Goal: Task Accomplishment & Management: Manage account settings

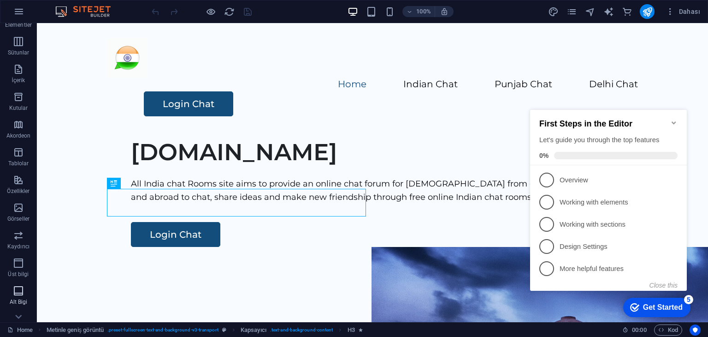
scroll to position [144, 0]
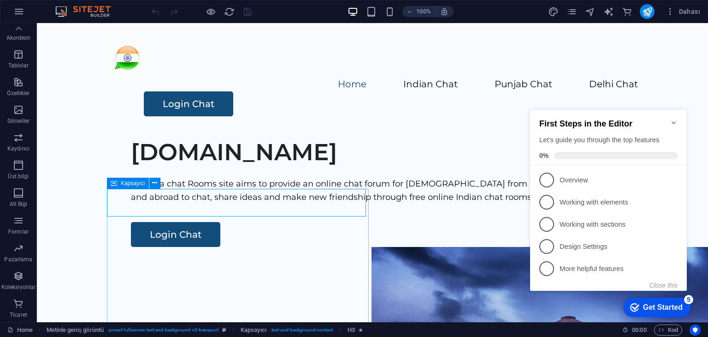
click at [677, 119] on icon "Minimize checklist" at bounding box center [674, 122] width 7 height 7
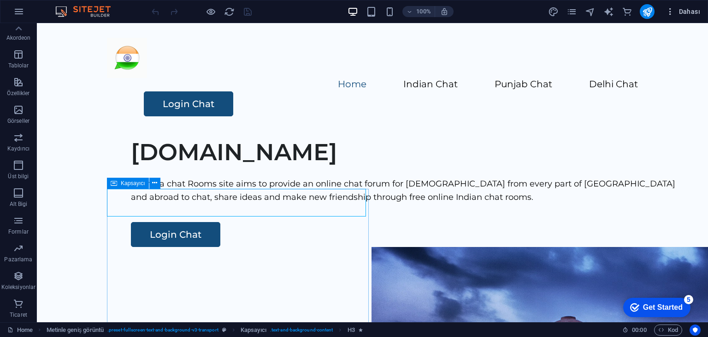
click at [671, 10] on icon "button" at bounding box center [670, 11] width 9 height 9
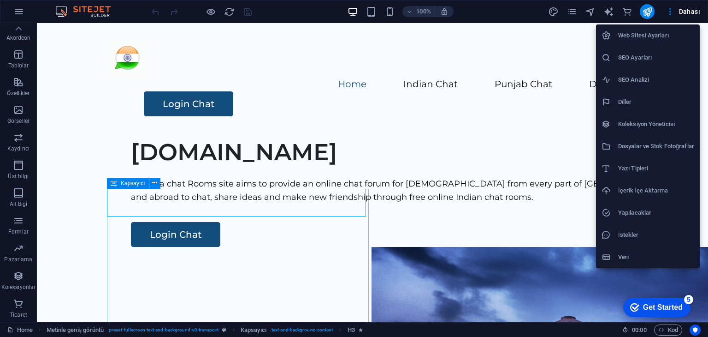
click at [645, 36] on h6 "Web Sitesi Ayarları" at bounding box center [656, 35] width 76 height 11
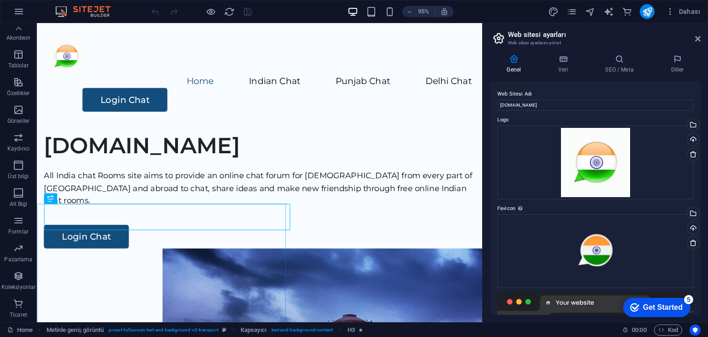
scroll to position [220, 0]
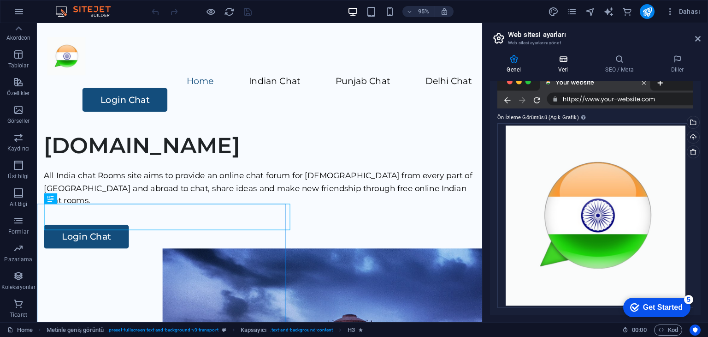
click at [562, 58] on icon at bounding box center [563, 58] width 43 height 9
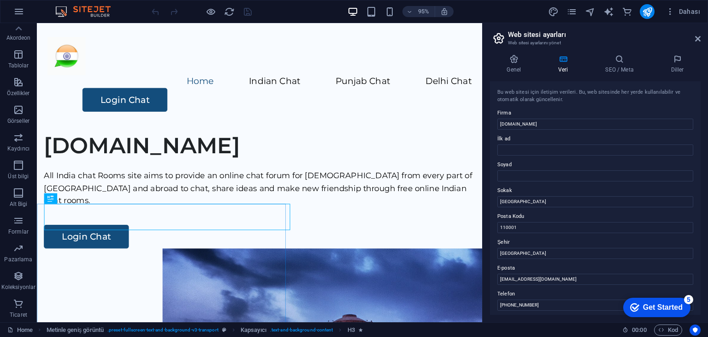
scroll to position [209, 0]
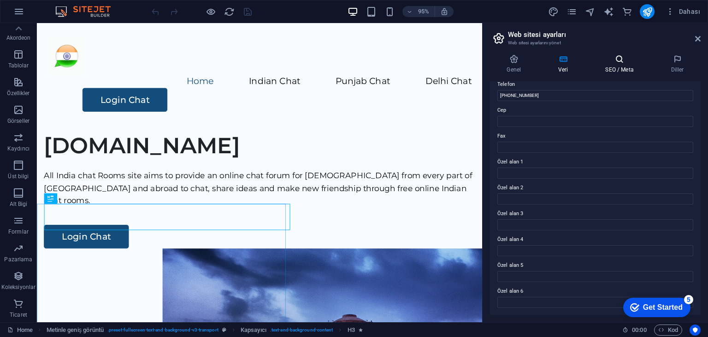
click at [618, 59] on icon at bounding box center [620, 58] width 62 height 9
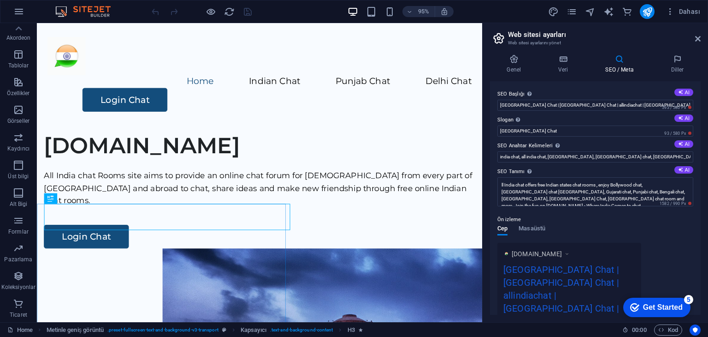
scroll to position [168, 0]
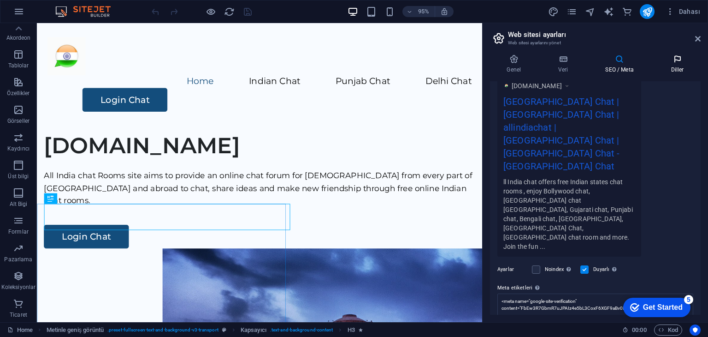
click at [677, 62] on icon at bounding box center [677, 58] width 47 height 9
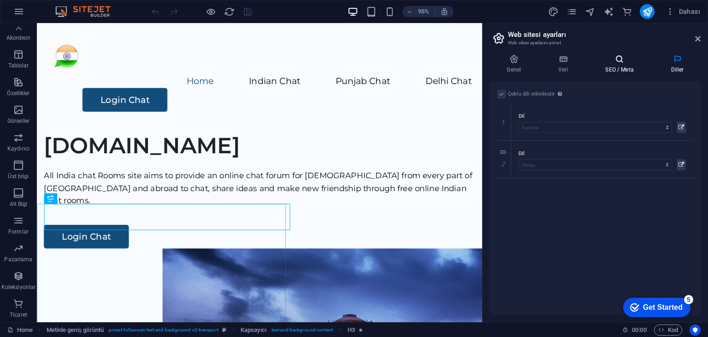
click at [612, 62] on icon at bounding box center [620, 58] width 62 height 9
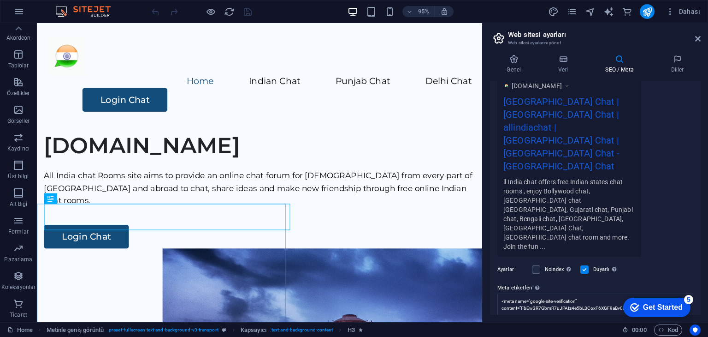
click at [701, 36] on aside "Web sitesi ayarları Web sitesi ayarlarını yönet Genel Veri SEO / Meta Diller We…" at bounding box center [595, 172] width 226 height 299
click at [699, 41] on icon at bounding box center [698, 38] width 6 height 7
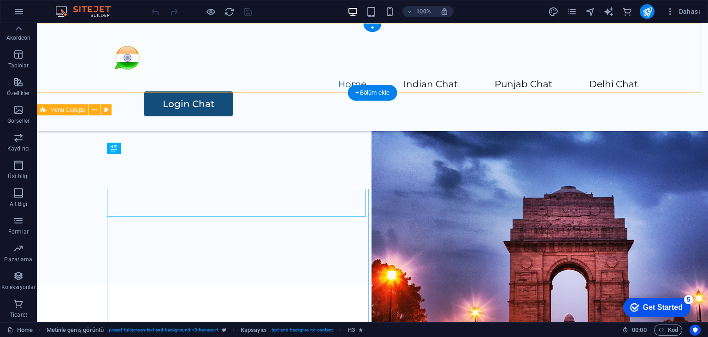
scroll to position [0, 0]
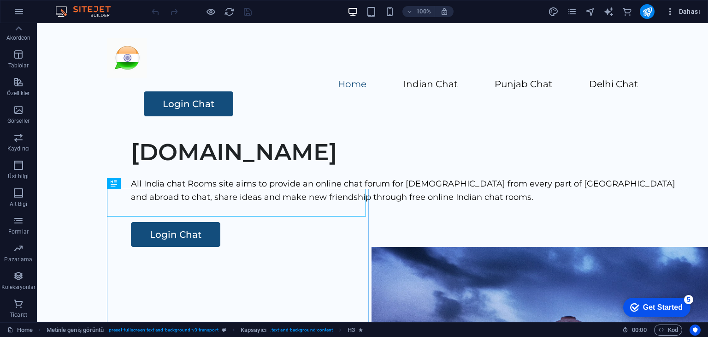
click at [679, 13] on span "Dahası" at bounding box center [683, 11] width 35 height 9
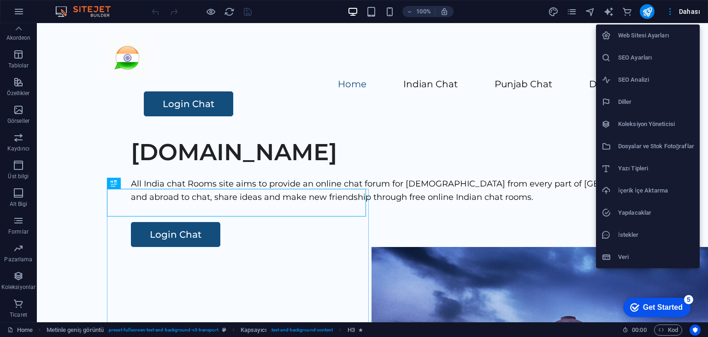
click at [653, 79] on h6 "SEO Analizi" at bounding box center [656, 79] width 76 height 11
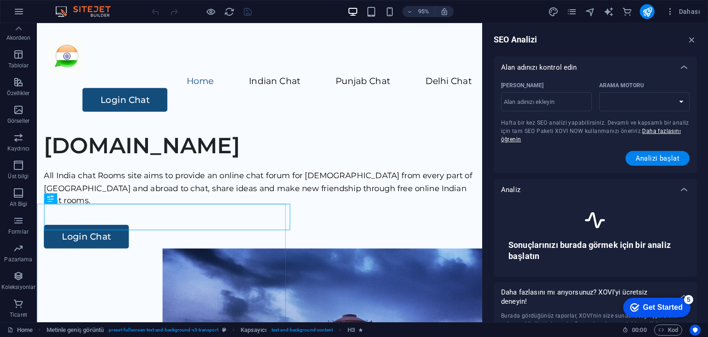
select select "google.com"
click at [668, 13] on icon "button" at bounding box center [670, 11] width 9 height 9
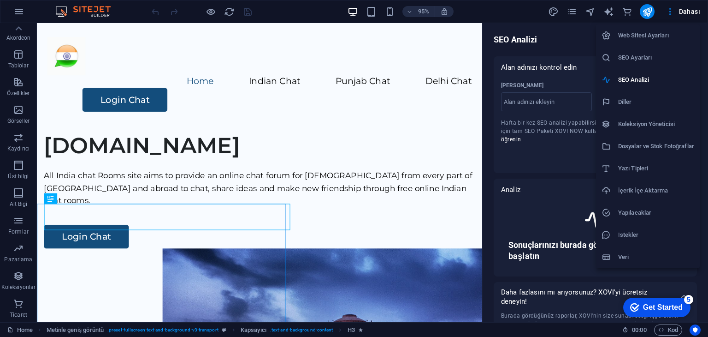
click at [636, 238] on h6 "İstekler" at bounding box center [656, 234] width 76 height 11
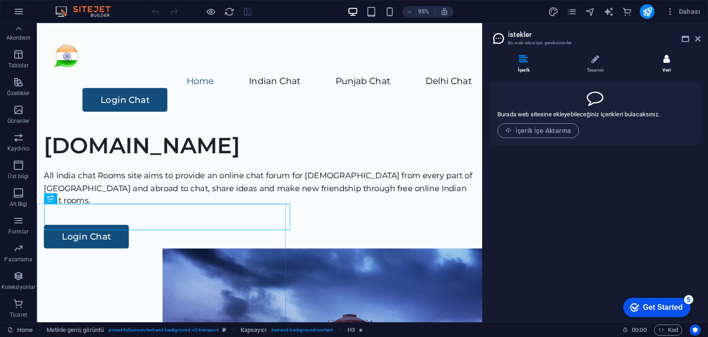
click at [666, 58] on icon at bounding box center [667, 58] width 6 height 9
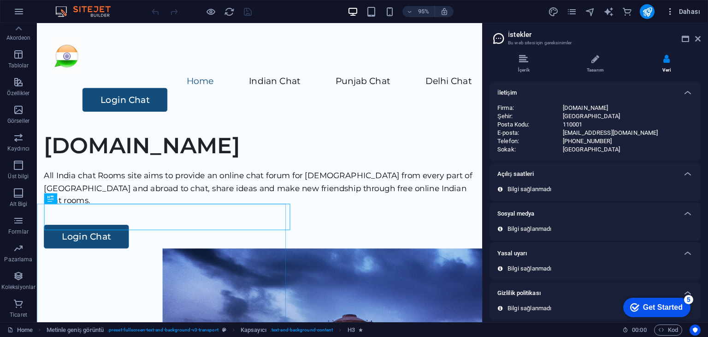
click at [667, 15] on icon "button" at bounding box center [670, 11] width 9 height 9
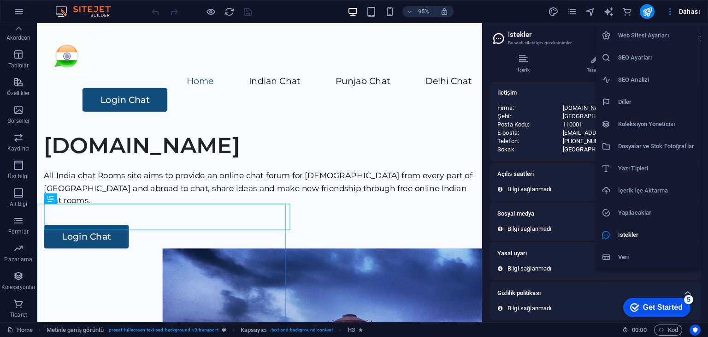
click at [503, 8] on div at bounding box center [354, 168] width 708 height 337
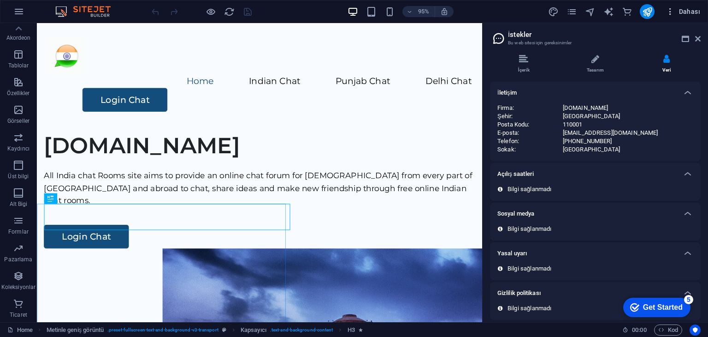
click at [685, 13] on span "Dahası" at bounding box center [683, 11] width 35 height 9
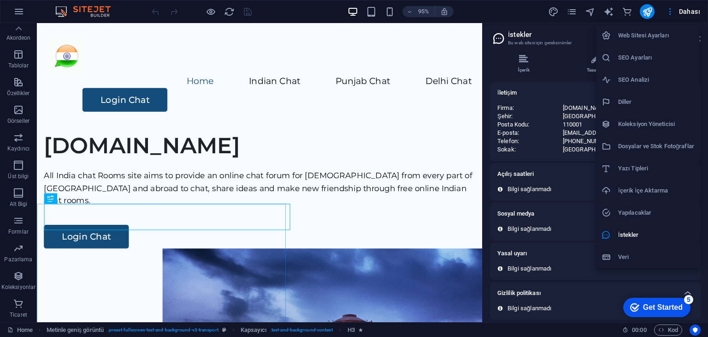
click at [658, 35] on h6 "Web Sitesi Ayarları" at bounding box center [656, 35] width 76 height 11
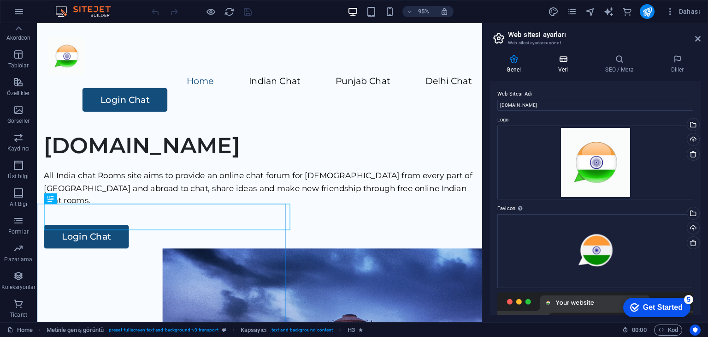
click at [557, 64] on h4 "Veri" at bounding box center [565, 63] width 47 height 19
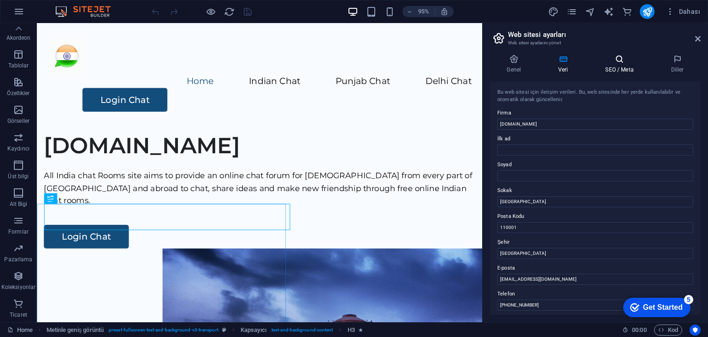
click at [612, 71] on h4 "SEO / Meta" at bounding box center [621, 63] width 65 height 19
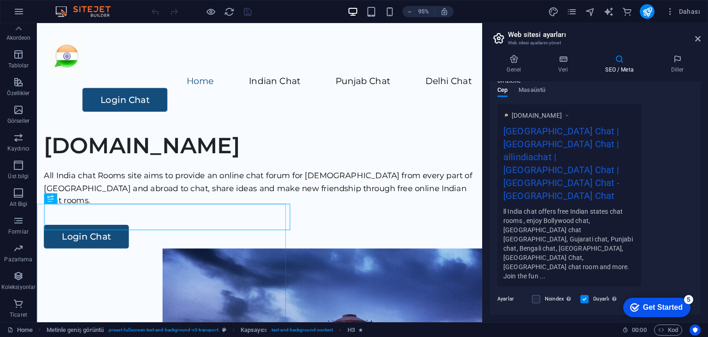
scroll to position [168, 0]
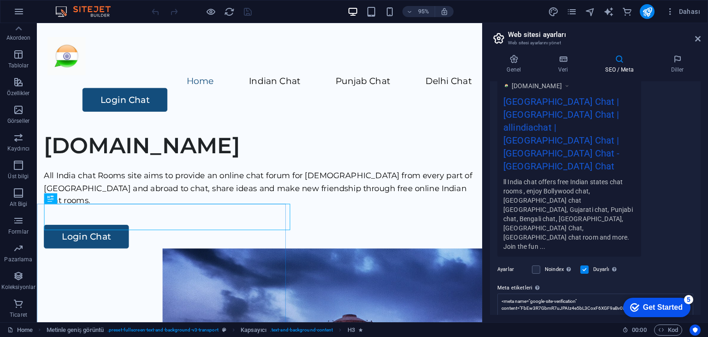
click at [701, 38] on aside "Web sitesi ayarları Web sitesi ayarlarını yönet Genel Veri SEO / Meta Diller We…" at bounding box center [595, 172] width 226 height 299
click at [698, 37] on icon at bounding box center [698, 38] width 6 height 7
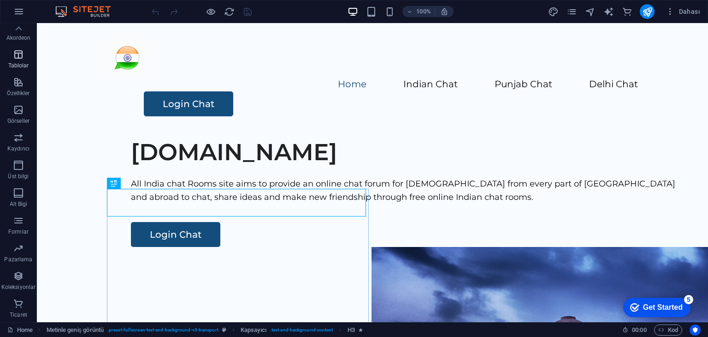
scroll to position [0, 0]
click at [670, 9] on icon "button" at bounding box center [670, 11] width 9 height 9
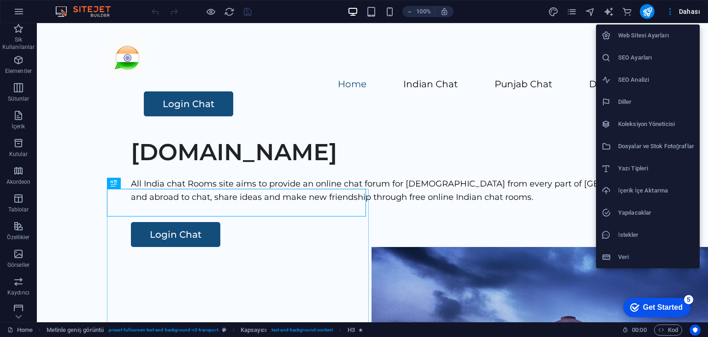
click at [646, 37] on h6 "Web Sitesi Ayarları" at bounding box center [656, 35] width 76 height 11
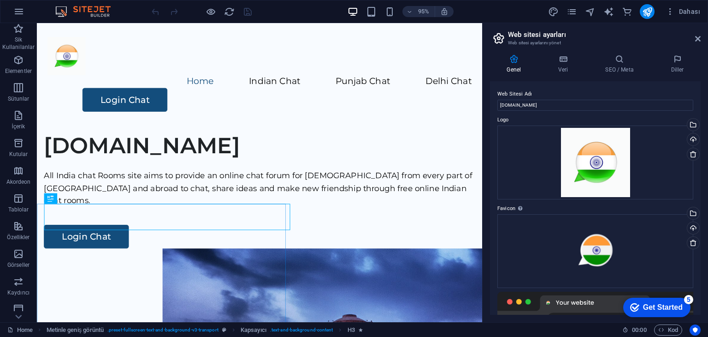
scroll to position [220, 0]
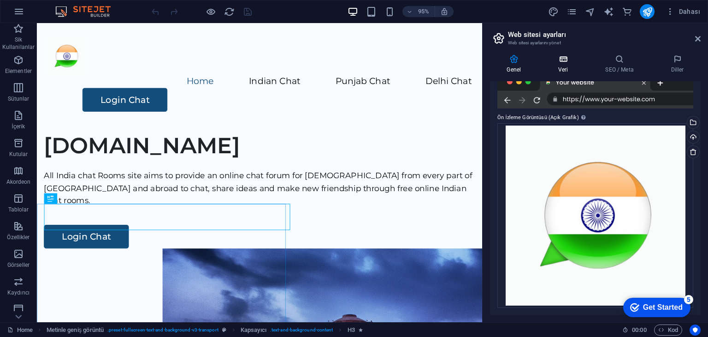
click at [565, 67] on h4 "Veri" at bounding box center [565, 63] width 47 height 19
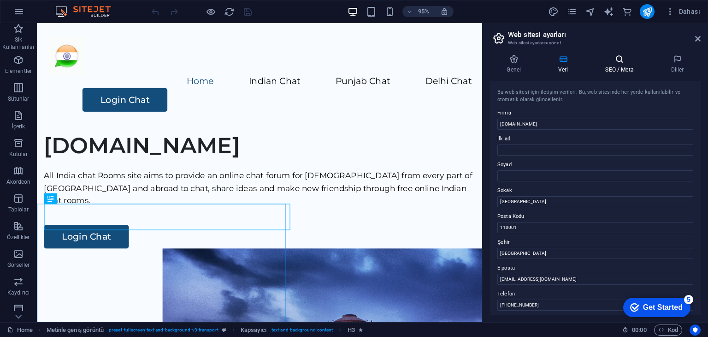
click at [623, 62] on icon at bounding box center [620, 58] width 62 height 9
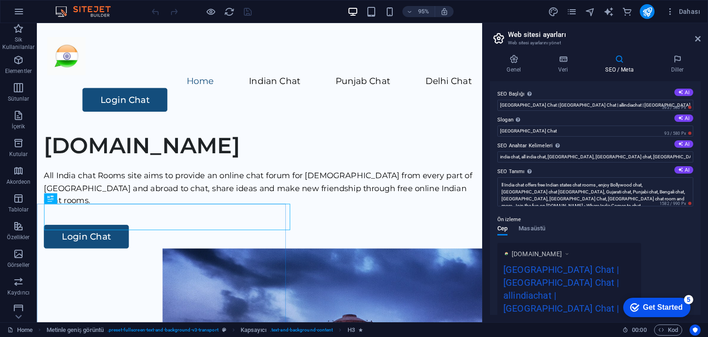
scroll to position [168, 0]
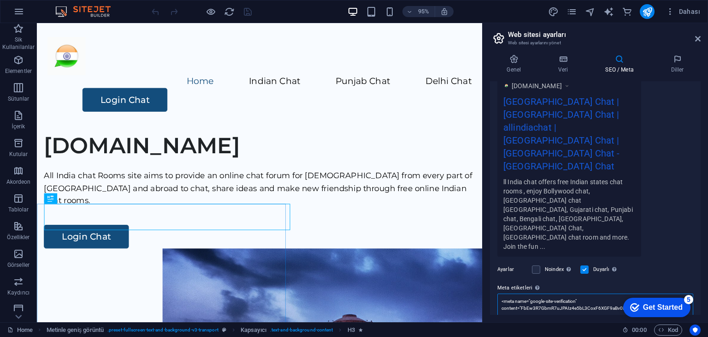
drag, startPoint x: 646, startPoint y: 244, endPoint x: 496, endPoint y: 228, distance: 150.3
click at [496, 228] on div "SEO Başlığı Web sitenin başlığı - onu arama motoru sonuçlarında öne çıkan bir ş…" at bounding box center [595, 197] width 211 height 233
paste textarea "/"
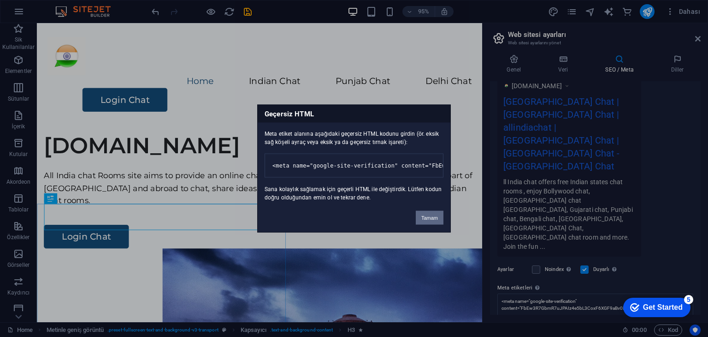
click at [429, 225] on button "Tamam" at bounding box center [430, 218] width 28 height 14
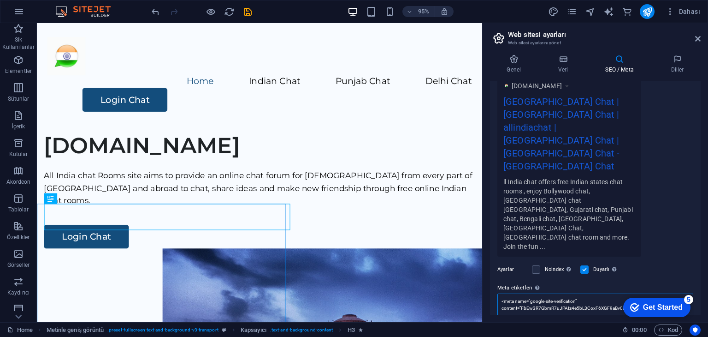
scroll to position [175, 0]
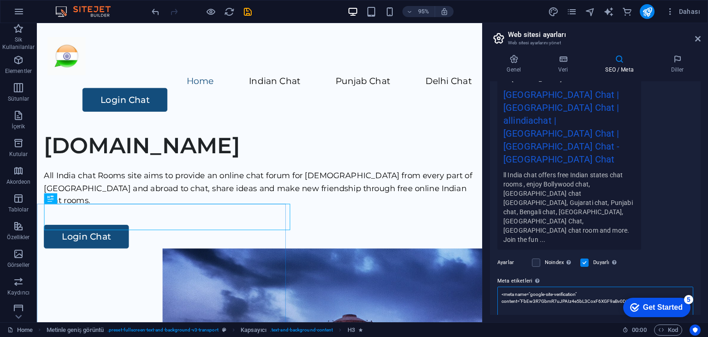
click at [650, 286] on textarea "<meta name="google-site-verification" content="FbEw3R7GbmR7uJPAIz4e5bL3CoxF6XGF…" at bounding box center [596, 304] width 196 height 36
click at [653, 286] on textarea "<meta name="google-site-verification" content="FbEw3R7GbmR7uJPAIz4e5bL3CoxF6XGF…" at bounding box center [596, 304] width 196 height 36
drag, startPoint x: 666, startPoint y: 258, endPoint x: 505, endPoint y: 234, distance: 163.2
paste textarea "head> <title>allindiachat.net homepage</title> <meta name="google-site-verifica…"
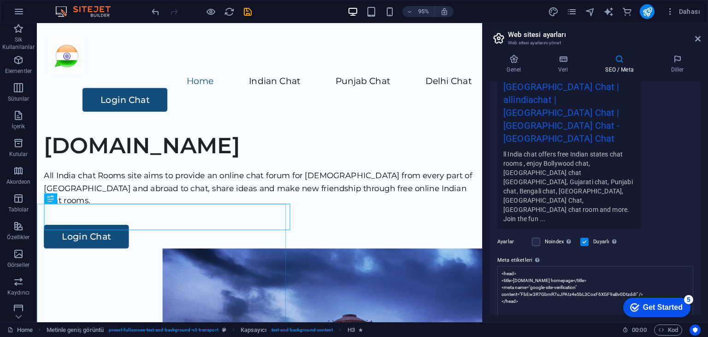
type textarea "<title>allindiachat.net homepage</title> <meta name="google-site-verification" …"
click at [653, 176] on body "allindiachat.net Home (en) Sik Kullanilanlar Elementler Sütunlar İçerik Kutular…" at bounding box center [354, 168] width 708 height 337
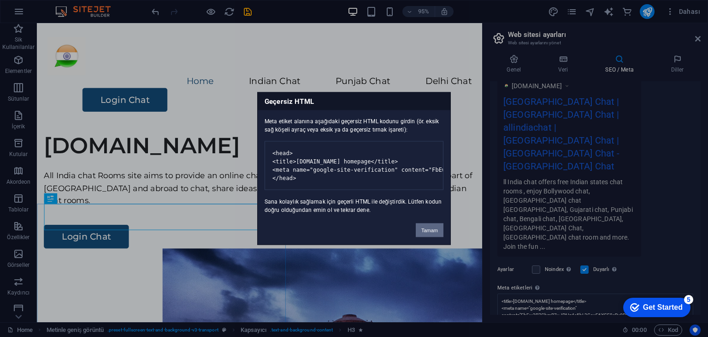
click at [430, 237] on button "Tamam" at bounding box center [430, 230] width 28 height 14
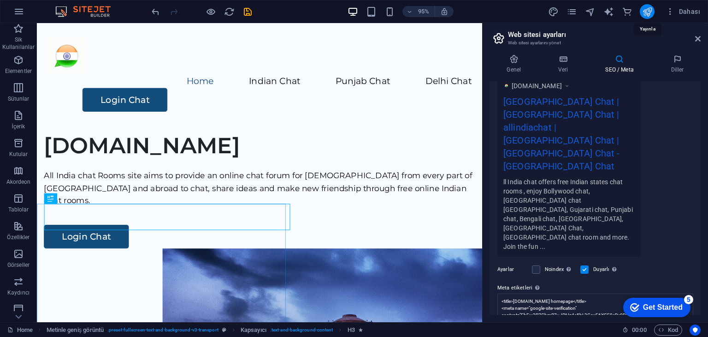
click at [649, 15] on icon "publish" at bounding box center [647, 11] width 11 height 11
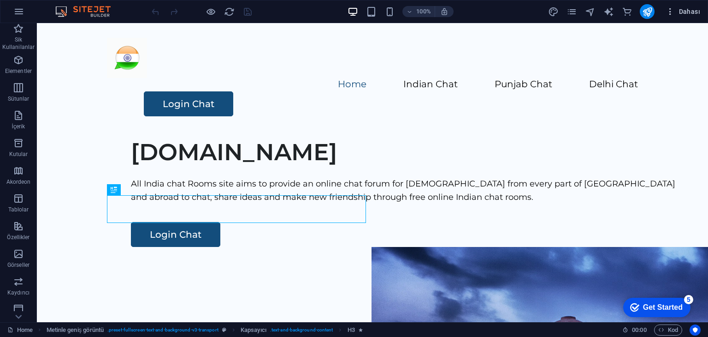
click at [682, 9] on span "Dahası" at bounding box center [683, 11] width 35 height 9
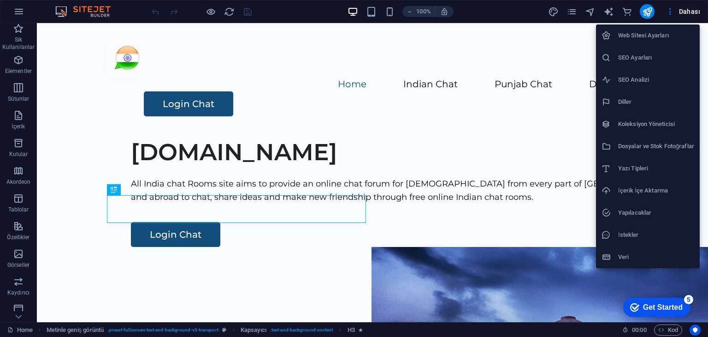
click at [652, 34] on h6 "Web Sitesi Ayarları" at bounding box center [656, 35] width 76 height 11
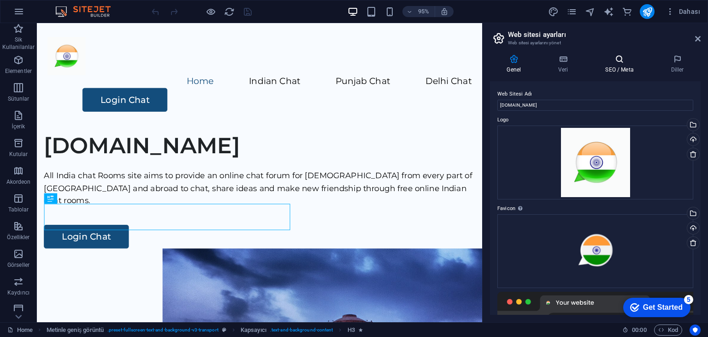
click at [626, 61] on icon at bounding box center [620, 58] width 62 height 9
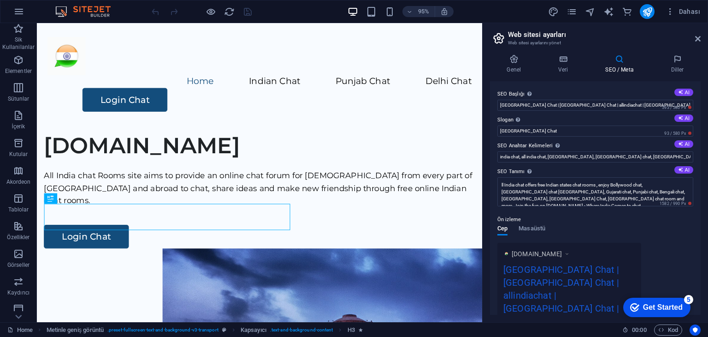
scroll to position [168, 0]
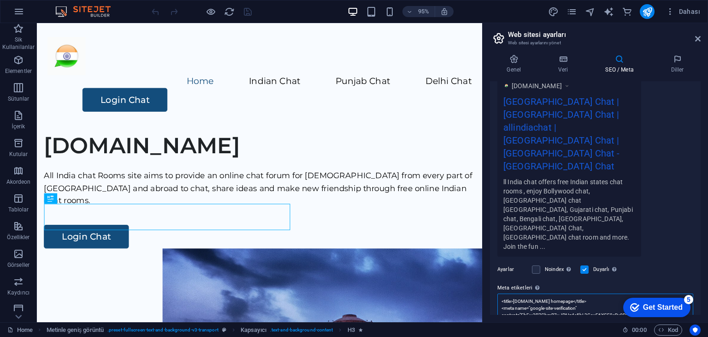
drag, startPoint x: 651, startPoint y: 246, endPoint x: 489, endPoint y: 231, distance: 162.5
click at [489, 231] on div "Genel Veri SEO / Meta Diller Web Sitesi Adı allindiachat.net Logo Dosyaları bur…" at bounding box center [596, 184] width 226 height 275
paste textarea "head> <meta name="google-site-verification" content="FbEw3R7GbmR7uJPAIz4e5bL3Co…"
click at [667, 133] on body "allindiachat.net Home (en) Sik Kullanilanlar Elementler Sütunlar İçerik Kutular…" at bounding box center [354, 168] width 708 height 337
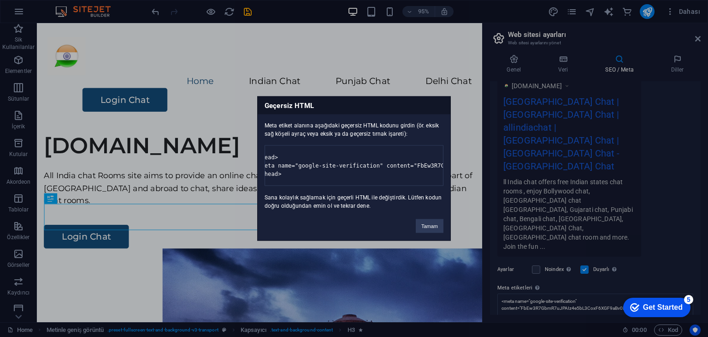
scroll to position [0, 0]
drag, startPoint x: 431, startPoint y: 231, endPoint x: 415, endPoint y: 219, distance: 20.5
click at [431, 231] on button "Tamam" at bounding box center [430, 226] width 28 height 14
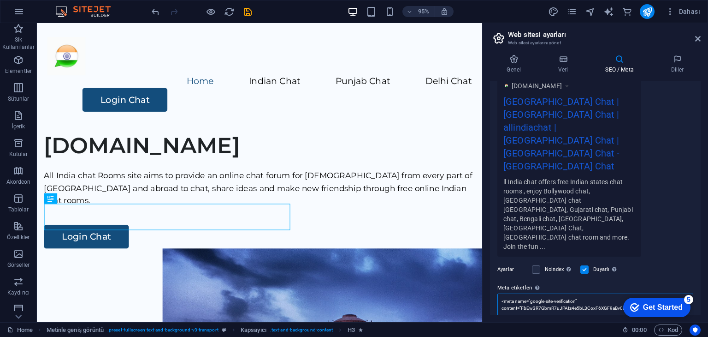
click at [601, 293] on textarea "<meta name="google-site-verification" content="FbEw3R7GbmR7uJPAIz4e5bL3CoxF6XGF…" at bounding box center [596, 318] width 196 height 50
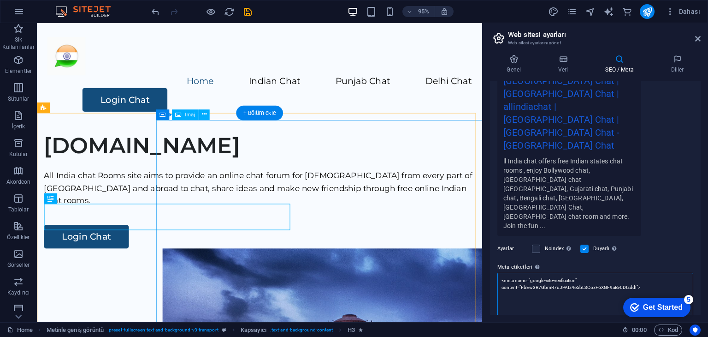
drag, startPoint x: 690, startPoint y: 253, endPoint x: 498, endPoint y: 228, distance: 193.9
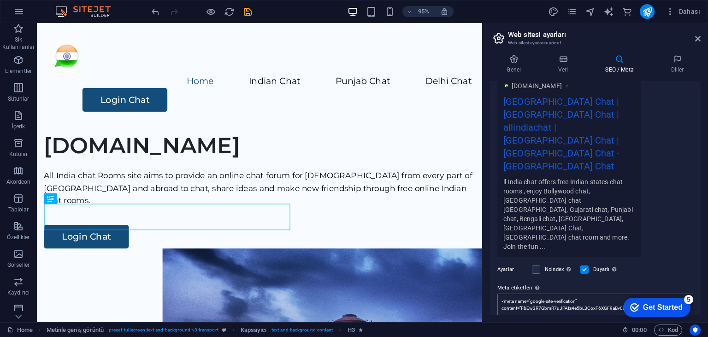
click at [660, 293] on textarea "<meta name="google-site-verification" content="FbEw3R7GbmR7uJPAIz4e5bL3CoxF6XGF…" at bounding box center [596, 307] width 196 height 29
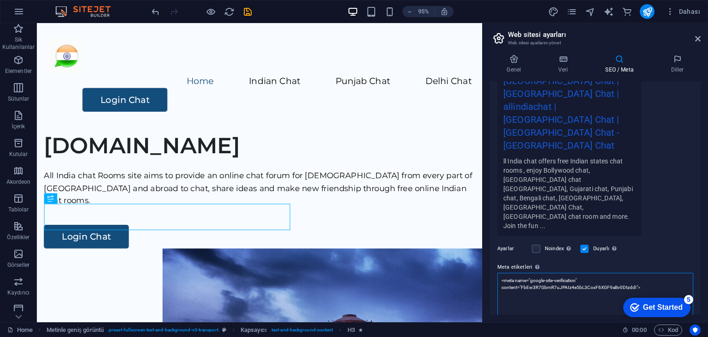
click at [651, 273] on textarea "<meta name="google-site-verification" content="FbEw3R7GbmR7uJPAIz4e5bL3CoxF6XGF…" at bounding box center [596, 298] width 196 height 50
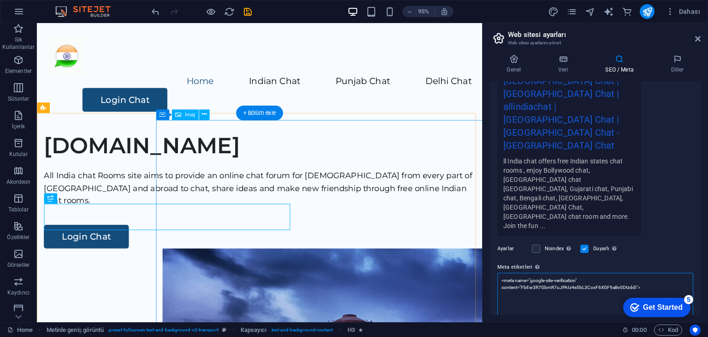
drag, startPoint x: 668, startPoint y: 249, endPoint x: 526, endPoint y: 230, distance: 143.4
paste textarea "<head> <meta name="google-site-verification" content="FbEw3R7GbmR7uJPAIz4e5bL3C…"
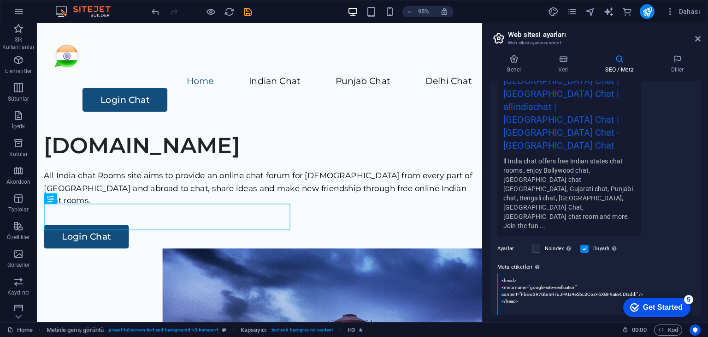
click at [542, 273] on textarea "<head> <meta name="google-site-verification" content="FbEw3R7GbmR7uJPAIz4e5bL3C…" at bounding box center [596, 301] width 196 height 57
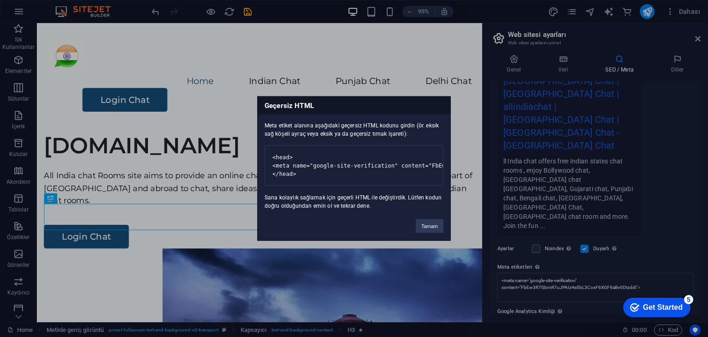
click at [662, 155] on body "allindiachat.net Home (en) Sik Kullanilanlar Elementler Sütunlar İçerik Kutular…" at bounding box center [354, 168] width 708 height 337
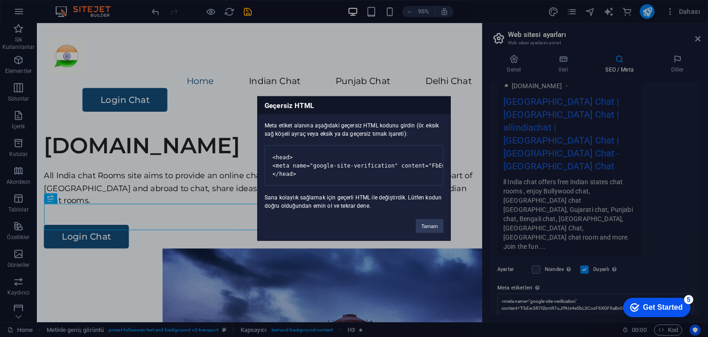
drag, startPoint x: 358, startPoint y: 190, endPoint x: 404, endPoint y: 187, distance: 46.3
click at [406, 186] on pre "<head> <meta name="google-site-verification" content="FbEw3R7GbmR7uJPAIz4e5bL3C…" at bounding box center [354, 165] width 179 height 41
click at [433, 233] on button "Tamam" at bounding box center [430, 226] width 28 height 14
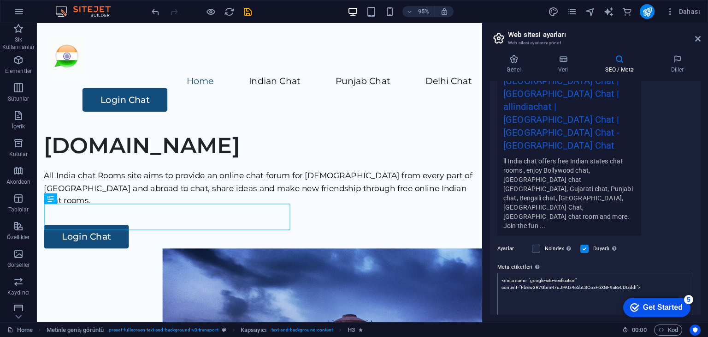
click at [532, 273] on textarea "<meta name="google-site-verification" content="FbEw3R7GbmR7uJPAIz4e5bL3CoxF6XGF…" at bounding box center [596, 301] width 196 height 57
click at [524, 273] on textarea "<meta name="google-site-verification" content="FbEw3R7GbmR7uJPAIz4e5bL3CoxF6XGF…" at bounding box center [596, 301] width 196 height 57
type textarea "<meta name="google-site-verification" content="FbEw3R7GbmR7uJPAIz4e5bL3CoxF6XGF…"
click at [684, 116] on div "www.example.com India Chat | Delhi Chat | allindiachat | Mumbai Chat | Punjani …" at bounding box center [596, 145] width 196 height 182
drag, startPoint x: 594, startPoint y: 241, endPoint x: 529, endPoint y: 233, distance: 65.1
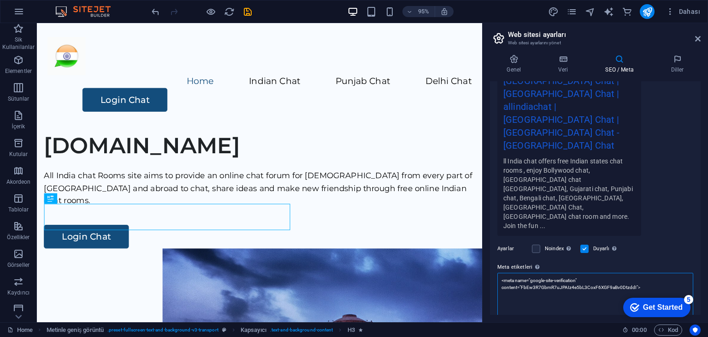
click at [529, 273] on textarea "<meta name="google-site-verification" content="FbEw3R7GbmR7uJPAIz4e5bL3CoxF6XGF…" at bounding box center [596, 298] width 196 height 50
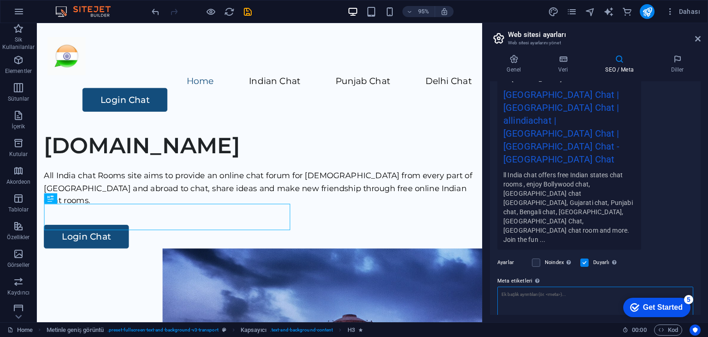
paste textarea "<!DOCTYPE html> <html lang="tr"> <head> <meta charset="UTF-8"> <meta name="view…"
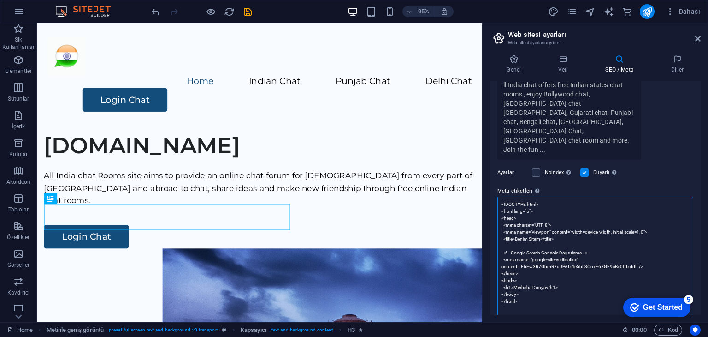
drag, startPoint x: 545, startPoint y: 218, endPoint x: 516, endPoint y: 218, distance: 29.5
click at [515, 218] on textarea "<!DOCTYPE html> <html lang="tr"> <head> <meta charset="UTF-8"> <meta name="view…" at bounding box center [596, 259] width 196 height 126
drag, startPoint x: 542, startPoint y: 173, endPoint x: 516, endPoint y: 172, distance: 25.8
click at [516, 196] on textarea "<!DOCTYPE html> <html lang="tr"> <head> <meta charset="UTF-8"> <meta name="view…" at bounding box center [596, 259] width 196 height 126
type textarea "<meta charset="UTF-8"> <meta name="viewport" content="width=device-width, initi…"
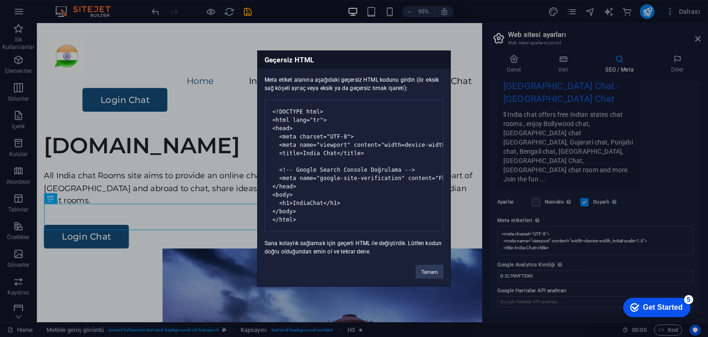
click at [658, 107] on body "allindiachat.net Home (en) Sik Kullanilanlar Elementler Sütunlar İçerik Kutular…" at bounding box center [354, 168] width 708 height 337
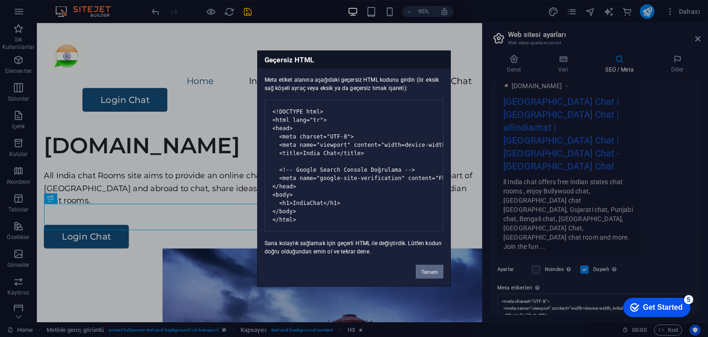
click at [433, 278] on button "Tamam" at bounding box center [430, 272] width 28 height 14
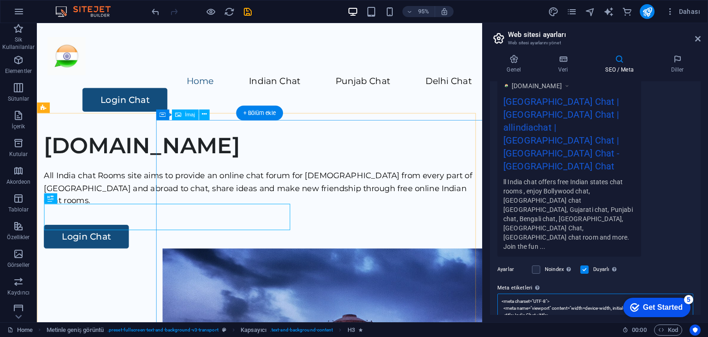
scroll to position [265, 0]
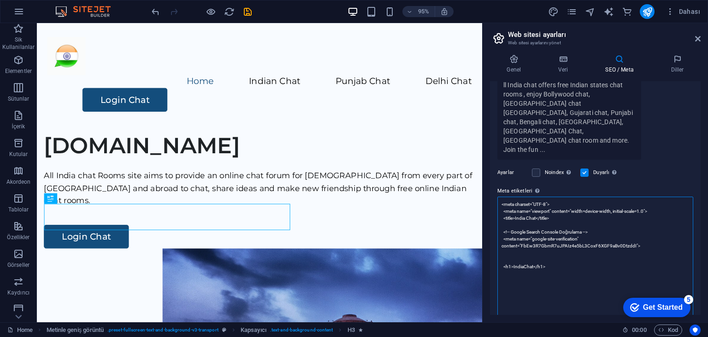
click at [573, 196] on textarea "<meta charset="UTF-8"> <meta name="viewport" content="width=device-width, initi…" at bounding box center [596, 259] width 196 height 126
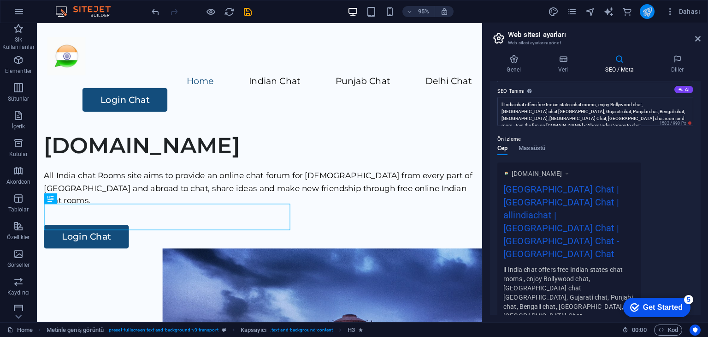
click at [653, 12] on icon "publish" at bounding box center [647, 11] width 11 height 11
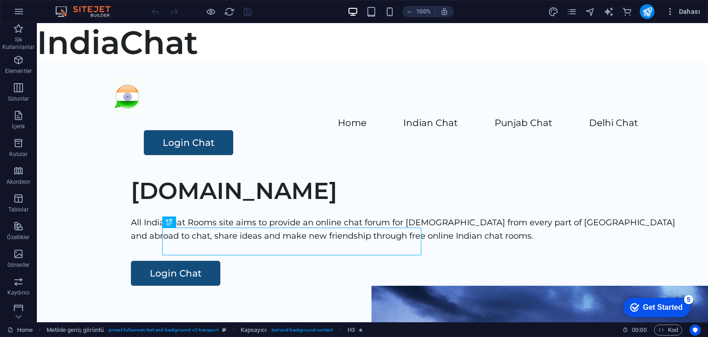
click at [675, 13] on icon "button" at bounding box center [670, 11] width 9 height 9
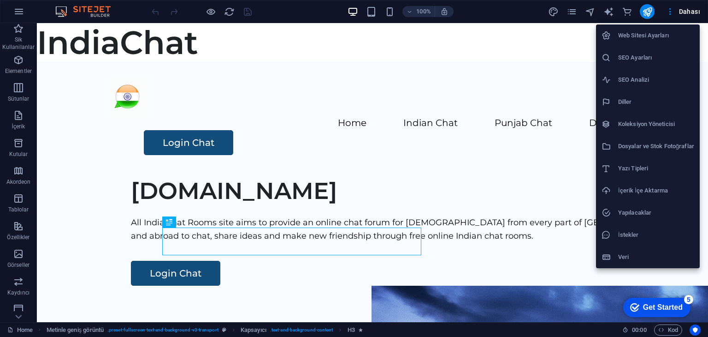
click at [635, 59] on h6 "SEO Ayarları" at bounding box center [656, 57] width 76 height 11
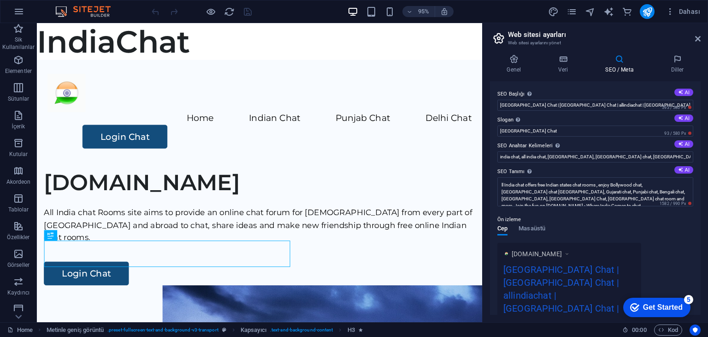
scroll to position [168, 0]
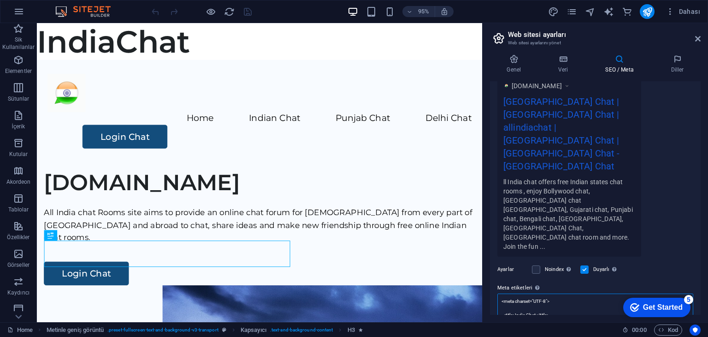
click at [576, 293] on textarea "<meta charset="UTF-8"> <title>India Chat</title> <!-- Google Search Console Doğ…" at bounding box center [596, 307] width 196 height 29
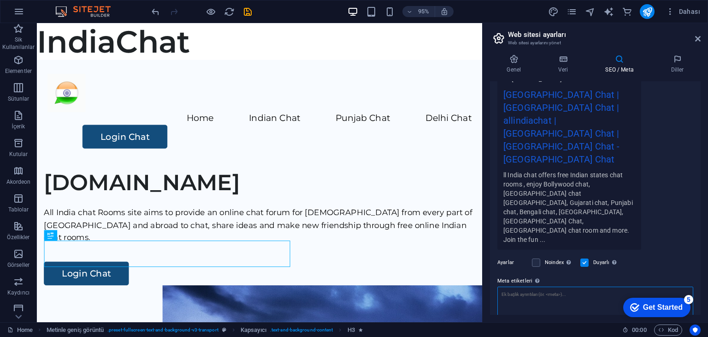
scroll to position [0, 0]
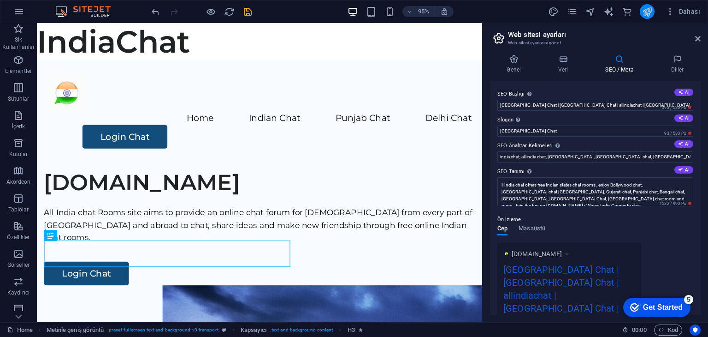
click at [650, 14] on icon "publish" at bounding box center [647, 11] width 11 height 11
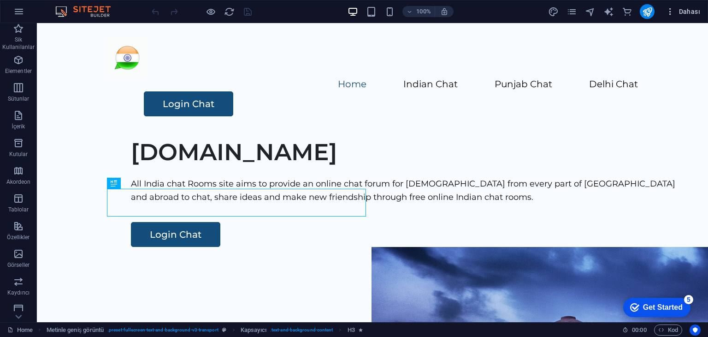
click at [676, 12] on span "Dahası" at bounding box center [683, 11] width 35 height 9
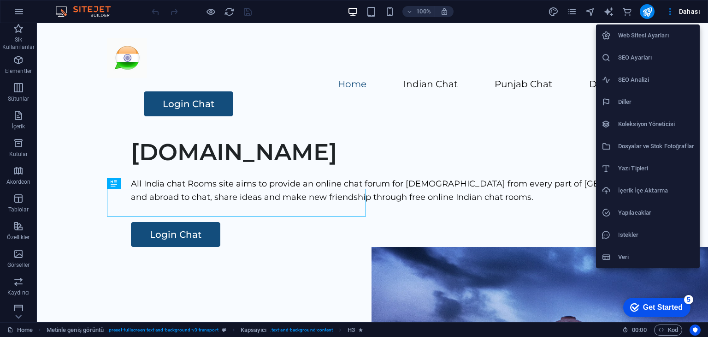
click at [651, 37] on h6 "Web Sitesi Ayarları" at bounding box center [656, 35] width 76 height 11
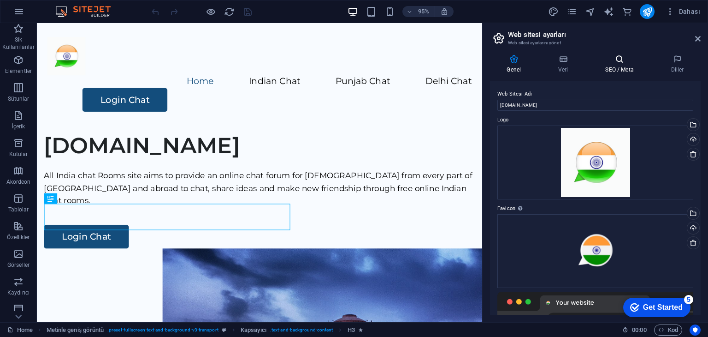
click at [615, 63] on icon at bounding box center [620, 58] width 62 height 9
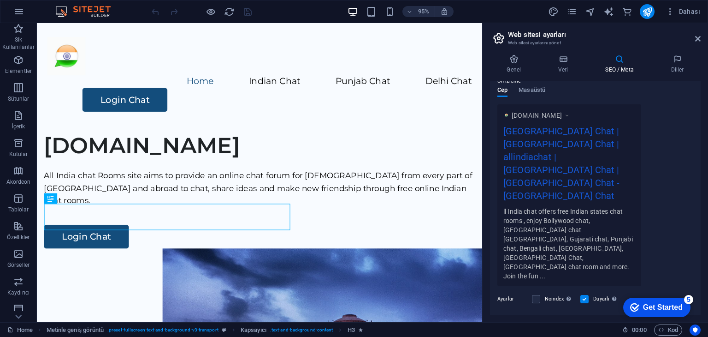
scroll to position [168, 0]
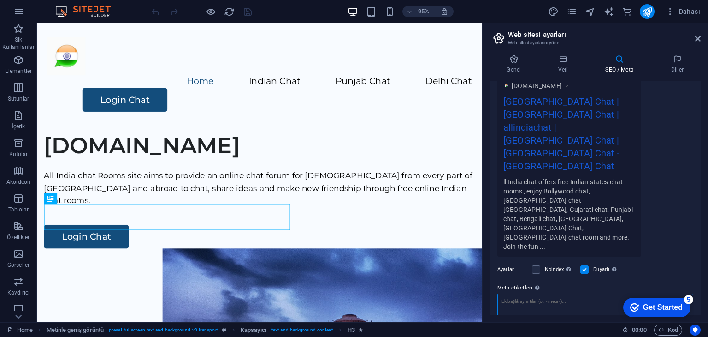
click at [577, 293] on textarea "Meta etiketleri Web sitenin etiketlerinin içine yerleştirilecek HTML kodunu bur…" at bounding box center [596, 307] width 196 height 29
paste textarea "<meta name="google-site-verification" content="FbEw3R7GbmR7uJPAIz4e5bL3CoxF6XGF…"
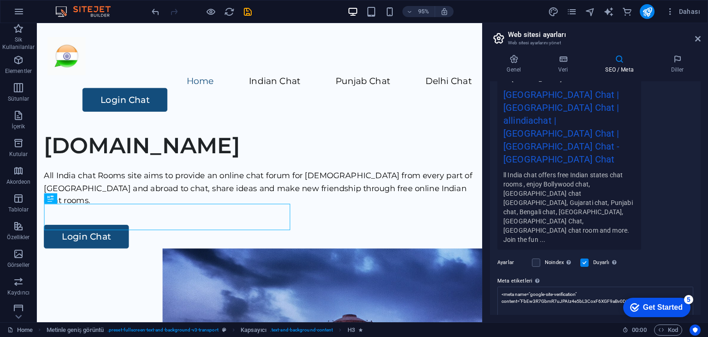
type textarea "<meta name="google-site-verification" content="FbEw3R7GbmR7uJPAIz4e5bL3CoxF6XGF…"
click at [672, 126] on body "allindiachat.net Home (en) Sik Kullanilanlar Elementler Sütunlar İçerik Kutular…" at bounding box center [354, 168] width 708 height 337
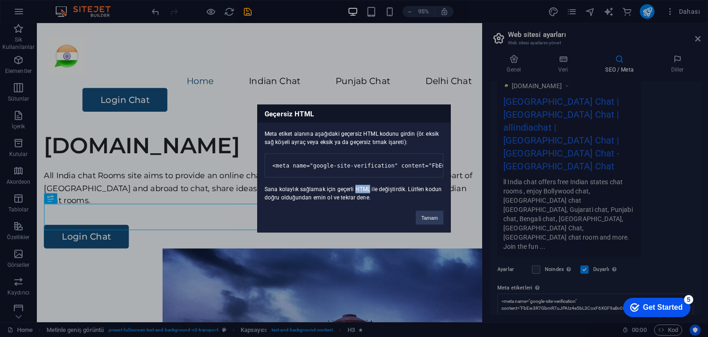
drag, startPoint x: 301, startPoint y: 184, endPoint x: 313, endPoint y: 184, distance: 12.0
click at [313, 184] on div "Meta etiket alanına aşağıdaki geçersiz HTML kodunu girdin (ör. eksik sağ köşeli…" at bounding box center [354, 162] width 193 height 79
click at [441, 81] on div "Geçersiz HTML Meta etiket alanına aşağıdaki geçersiz HTML kodunu girdin (ör. ek…" at bounding box center [354, 168] width 708 height 337
drag, startPoint x: 430, startPoint y: 225, endPoint x: 414, endPoint y: 211, distance: 20.6
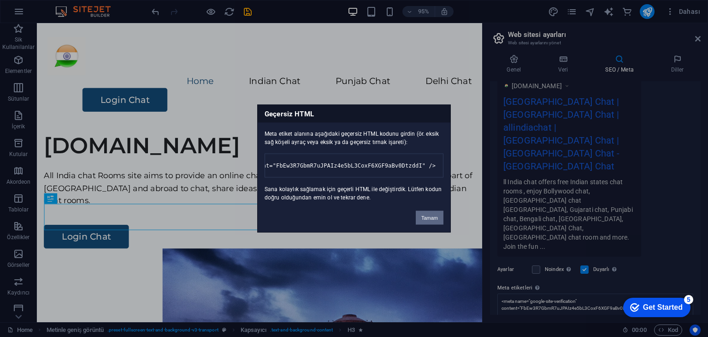
click at [430, 225] on button "Tamam" at bounding box center [430, 218] width 28 height 14
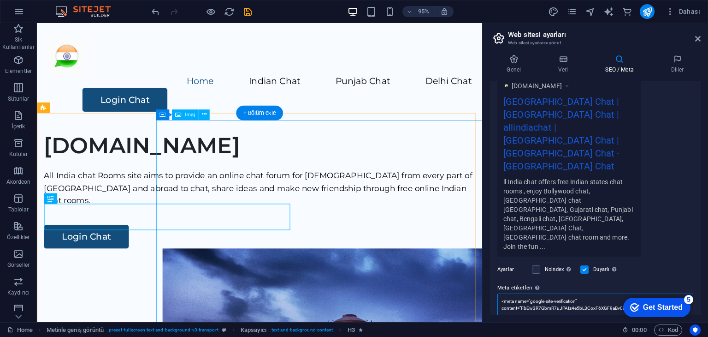
scroll to position [175, 0]
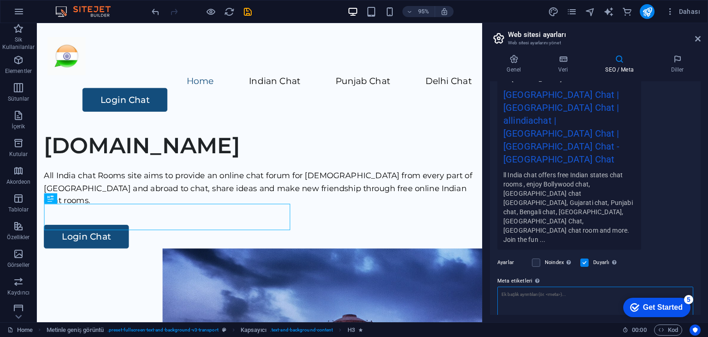
paste textarea "<meta name="google-site-verification" content="FbEw3R7GbmR7uJPAIz4e5bL3CoxF6XGF…"
type textarea "<meta name="google-site-verification" content="FbEw3R7GbmR7uJPAIz4e5bL3CoxF6XGF…"
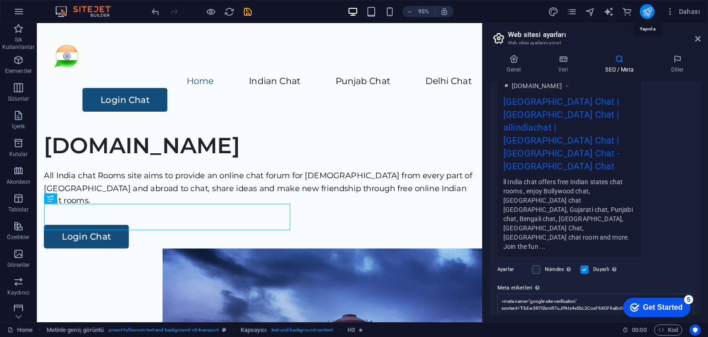
click at [652, 9] on body "allindiachat.net Home (en) Sik Kullanilanlar Elementler Sütunlar İçerik Kutular…" at bounding box center [354, 168] width 708 height 337
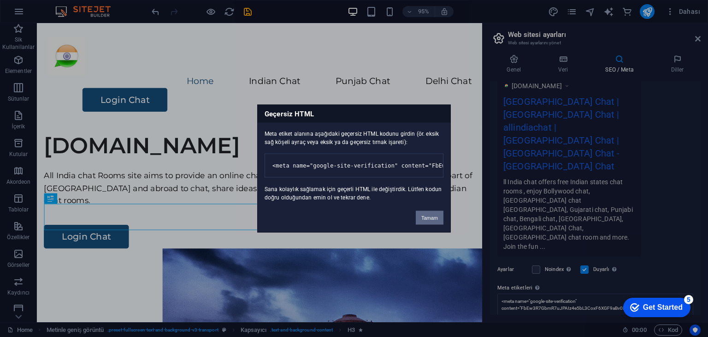
click at [430, 220] on button "Tamam" at bounding box center [430, 218] width 28 height 14
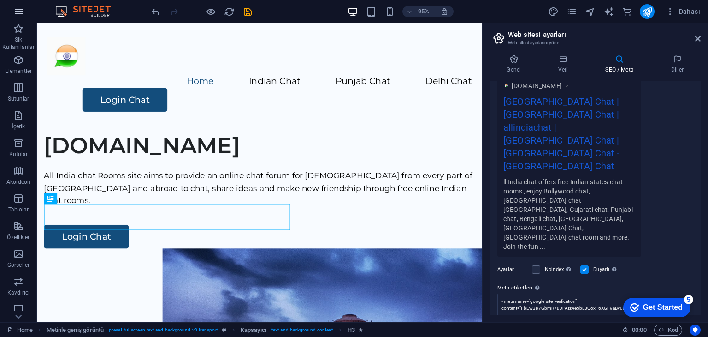
click at [17, 12] on icon "button" at bounding box center [18, 11] width 11 height 11
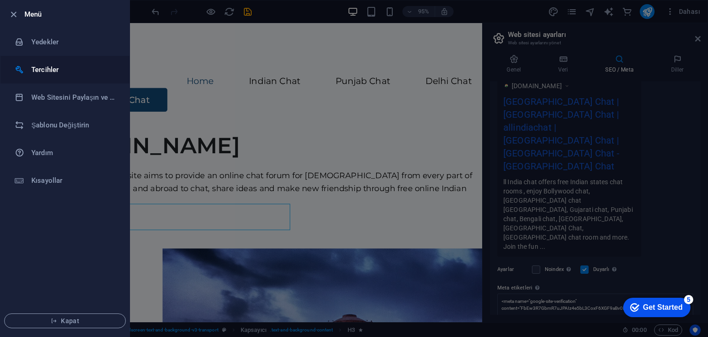
click at [46, 71] on h6 "Tercihler" at bounding box center [73, 69] width 85 height 11
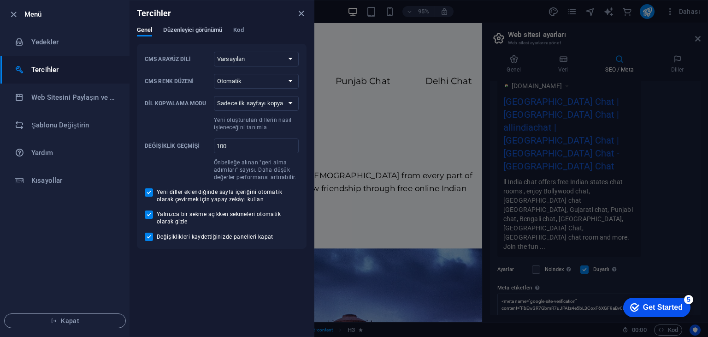
click at [193, 32] on span "Düzenleyici görünümü" at bounding box center [192, 30] width 59 height 13
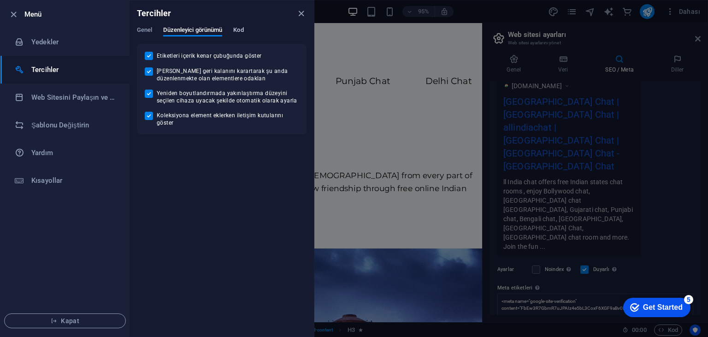
click at [236, 30] on span "Kod" at bounding box center [238, 30] width 10 height 13
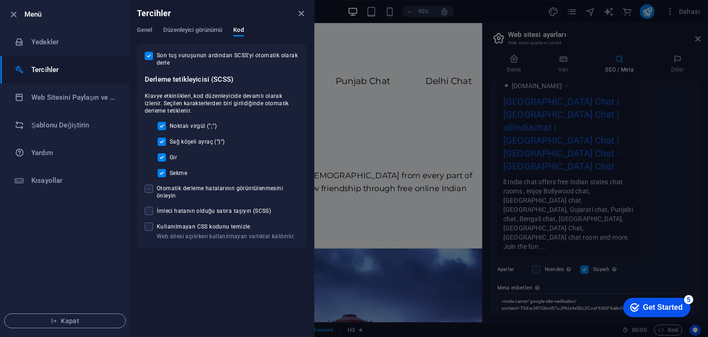
click at [149, 190] on span at bounding box center [149, 188] width 8 height 8
click at [149, 190] on input "Otomatik derleme hatalarının görüntülenmesini önleyin" at bounding box center [151, 188] width 12 height 8
checkbox input "true"
click at [325, 89] on div at bounding box center [354, 168] width 708 height 337
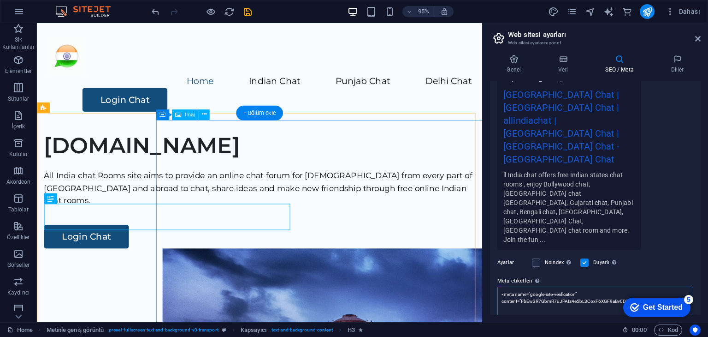
drag, startPoint x: 690, startPoint y: 265, endPoint x: 491, endPoint y: 221, distance: 204.5
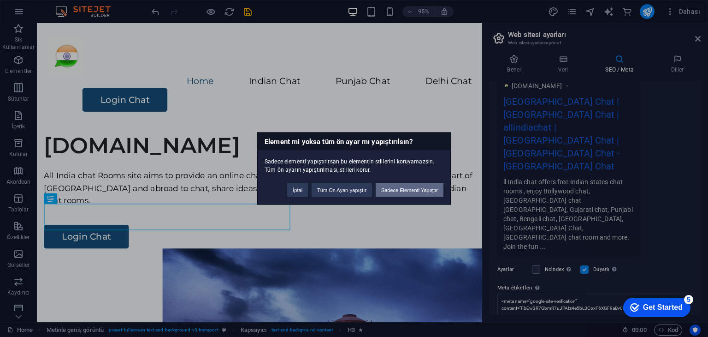
drag, startPoint x: 415, startPoint y: 185, endPoint x: 398, endPoint y: 170, distance: 21.9
click at [415, 185] on button "Sadece Elementi Yapıştır" at bounding box center [410, 190] width 68 height 14
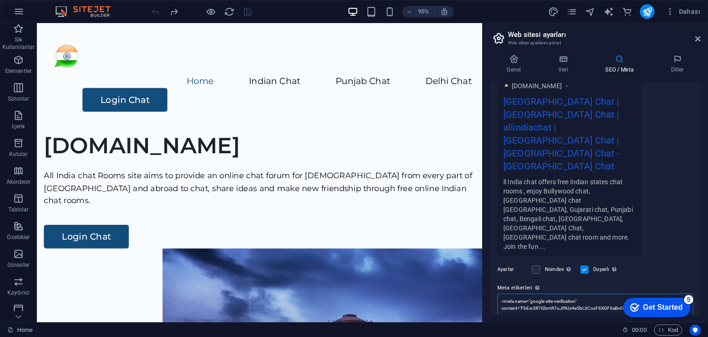
scroll to position [175, 0]
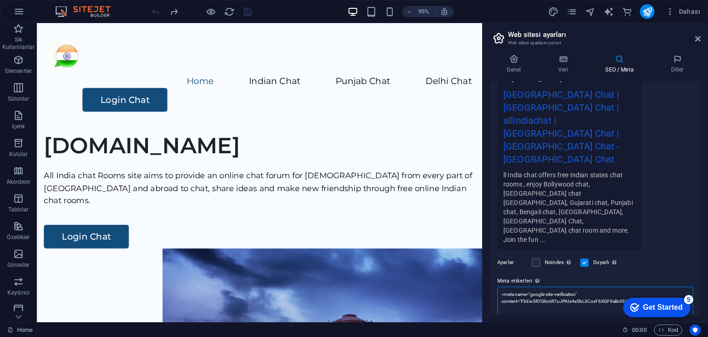
click at [660, 286] on textarea "<meta name="google-site-verification" content="FbEw3R7GbmR7uJPAIz4e5bL3CoxF6XGF…" at bounding box center [596, 304] width 196 height 36
drag, startPoint x: 656, startPoint y: 238, endPoint x: 483, endPoint y: 216, distance: 174.3
click at [483, 216] on aside "Web sitesi ayarları Web sitesi ayarlarını yönet Genel Veri SEO / Meta Diller We…" at bounding box center [595, 172] width 226 height 299
click at [697, 39] on icon at bounding box center [698, 38] width 6 height 7
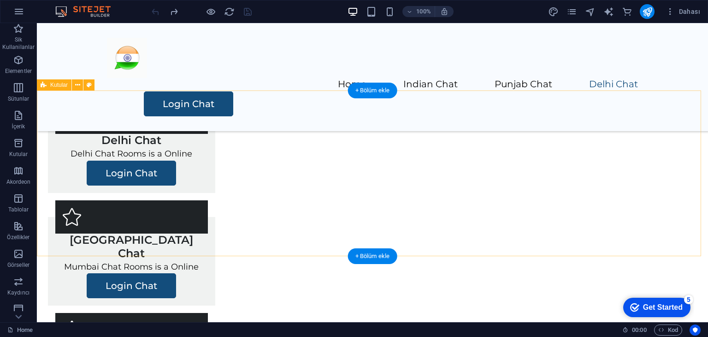
scroll to position [801, 0]
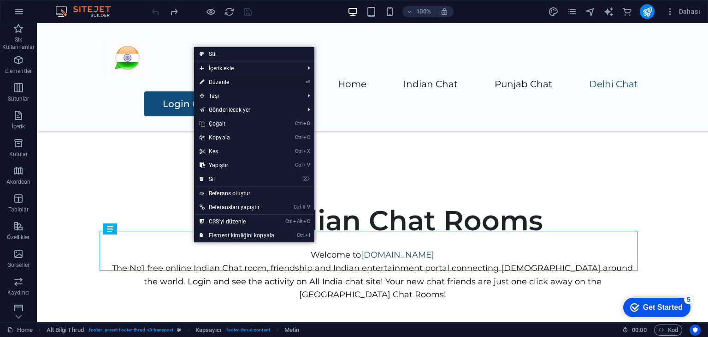
click at [240, 80] on link "⏎ Düzenle" at bounding box center [237, 82] width 86 height 14
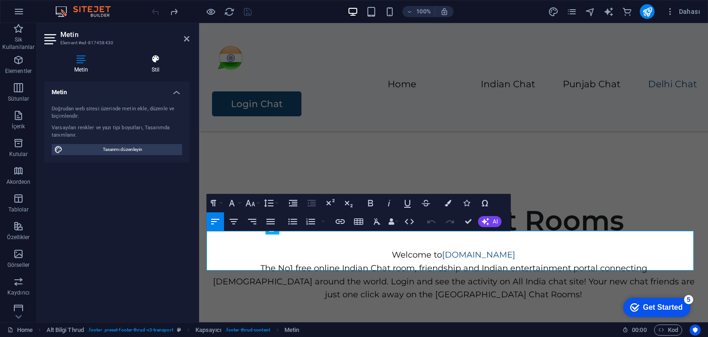
click at [160, 67] on h4 "Stil" at bounding box center [156, 63] width 68 height 19
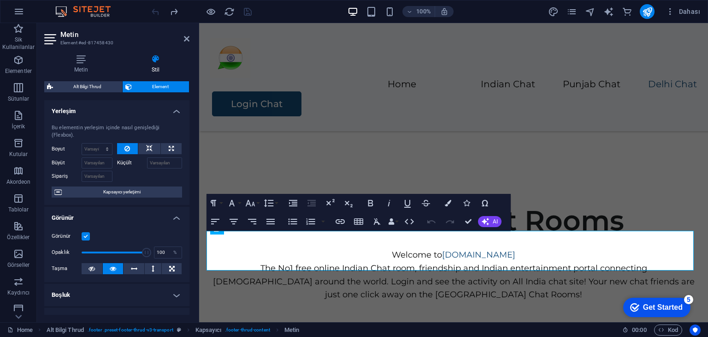
scroll to position [183, 0]
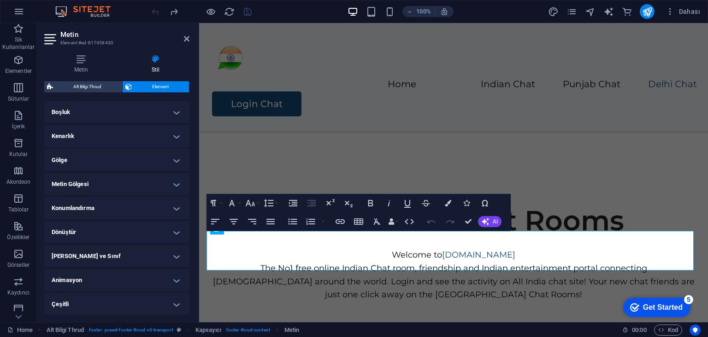
click at [108, 232] on h4 "Dönüştür" at bounding box center [116, 232] width 145 height 22
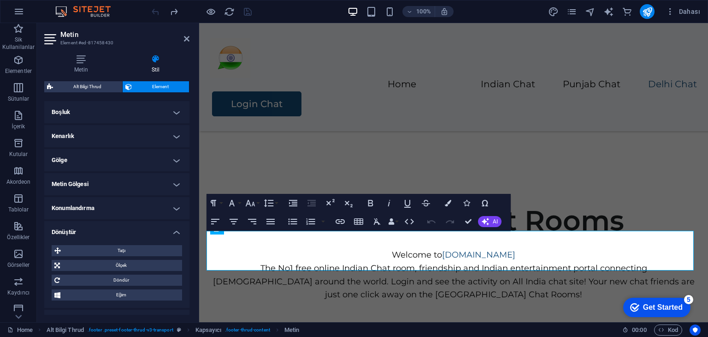
click at [108, 232] on h4 "Dönüştür" at bounding box center [116, 229] width 145 height 17
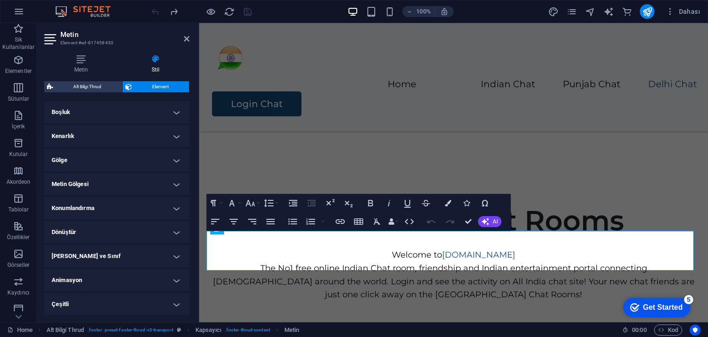
click at [109, 182] on h4 "Metin Gölgesi" at bounding box center [116, 184] width 145 height 22
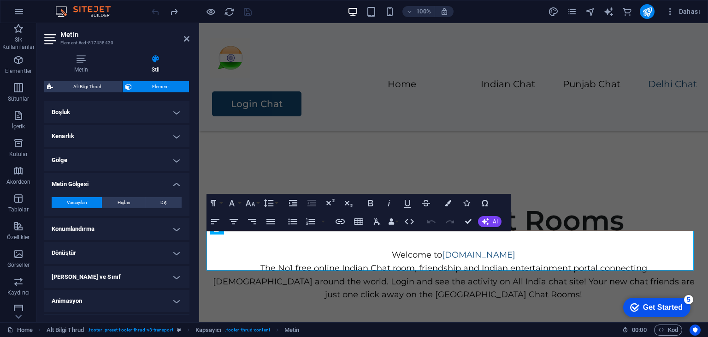
click at [109, 182] on h4 "Metin Gölgesi" at bounding box center [116, 181] width 145 height 17
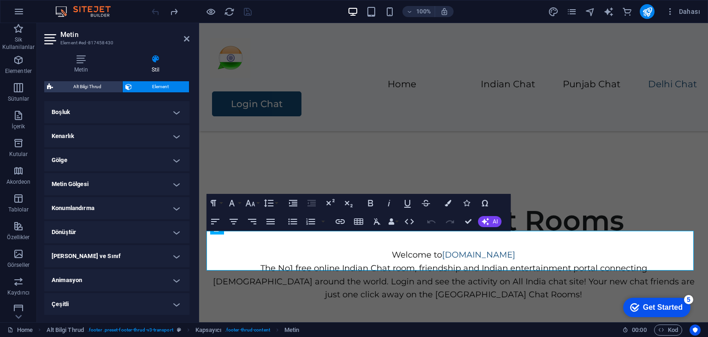
scroll to position [0, 0]
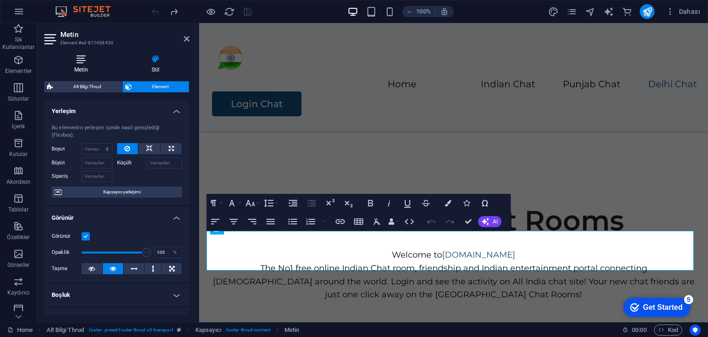
click at [80, 61] on icon at bounding box center [81, 58] width 74 height 9
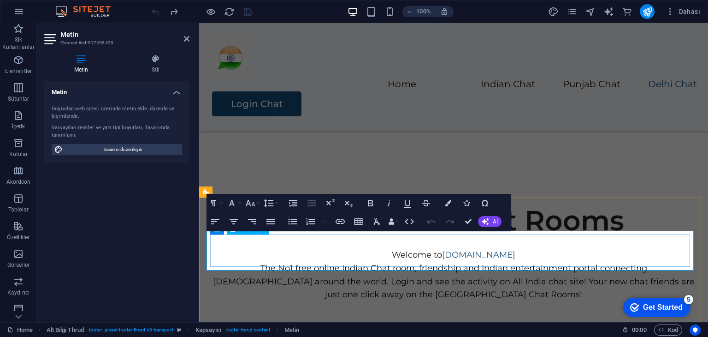
click at [653, 159] on div "Free indian Chat Rooms Welcome to allindiachat.net The No1 free online Indian C…" at bounding box center [453, 252] width 509 height 208
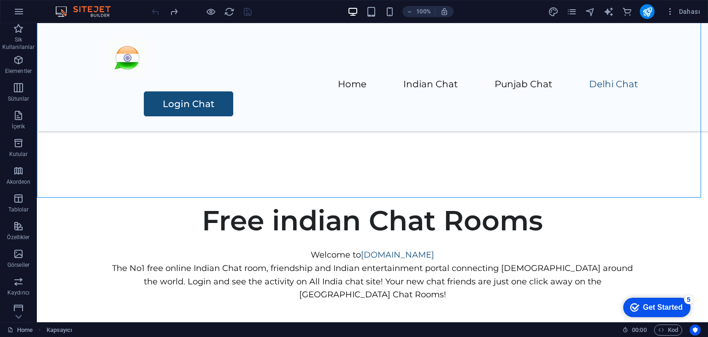
click at [617, 296] on div "checkmark Get Started 5 First Steps in the Editor Let's guide you through the t…" at bounding box center [655, 307] width 78 height 28
click at [618, 296] on div "checkmark Get Started 5 First Steps in the Editor Let's guide you through the t…" at bounding box center [655, 307] width 78 height 28
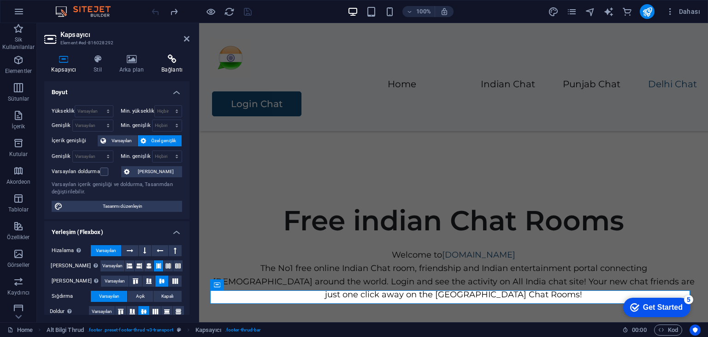
click at [177, 61] on icon at bounding box center [171, 58] width 35 height 9
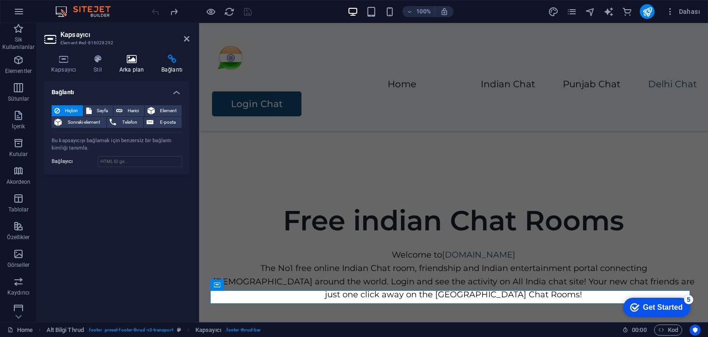
click at [126, 66] on h4 "Arka plan" at bounding box center [134, 63] width 42 height 19
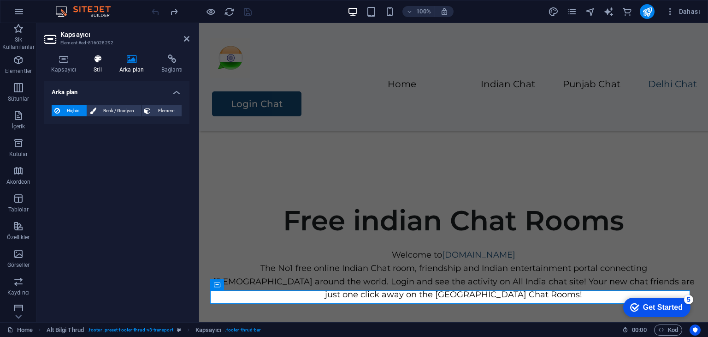
click at [108, 61] on icon at bounding box center [98, 58] width 22 height 9
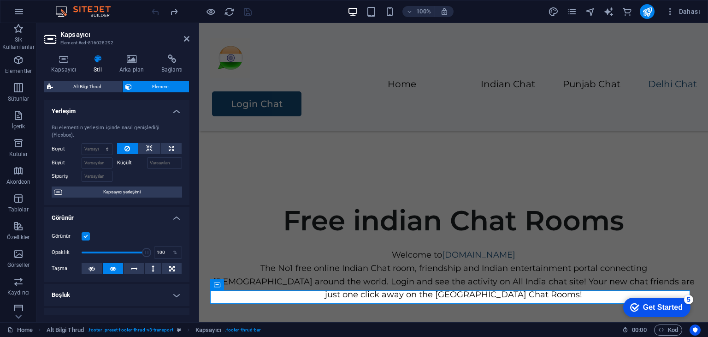
scroll to position [183, 0]
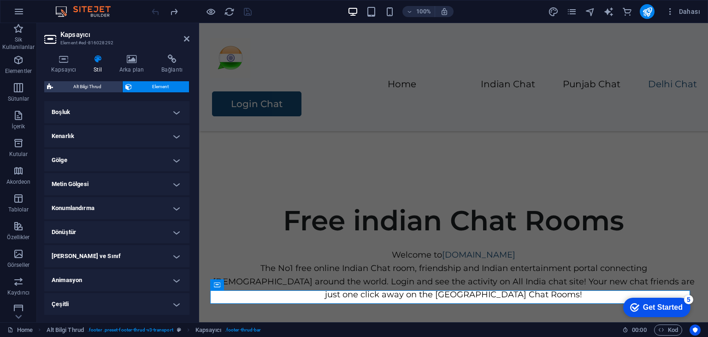
click at [86, 229] on h4 "Dönüştür" at bounding box center [116, 232] width 145 height 22
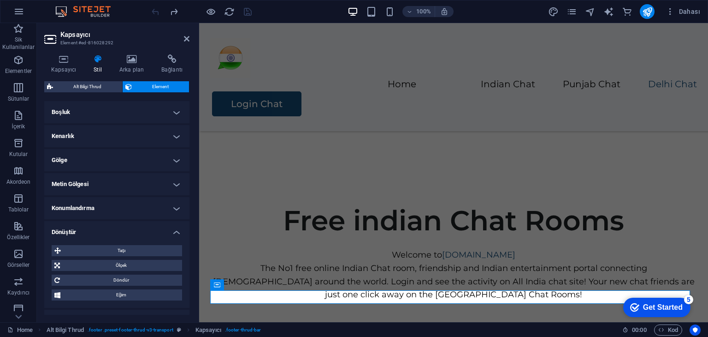
click at [86, 229] on h4 "Dönüştür" at bounding box center [116, 229] width 145 height 17
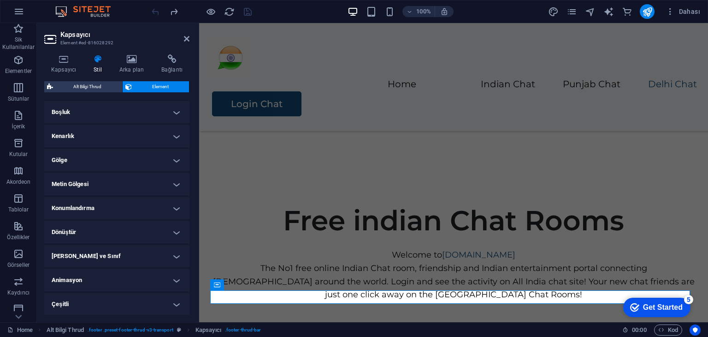
click at [90, 179] on h4 "Metin Gölgesi" at bounding box center [116, 184] width 145 height 22
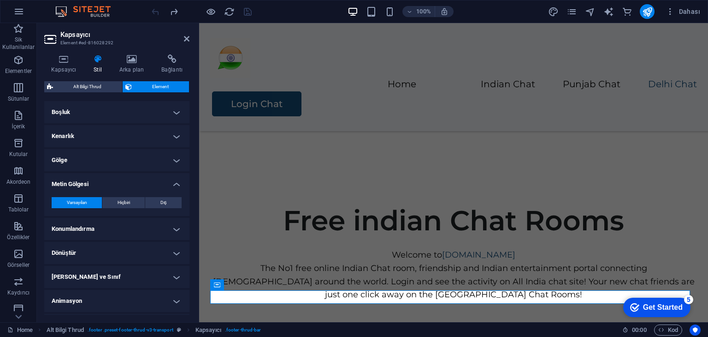
click at [90, 179] on h4 "Metin Gölgesi" at bounding box center [116, 181] width 145 height 17
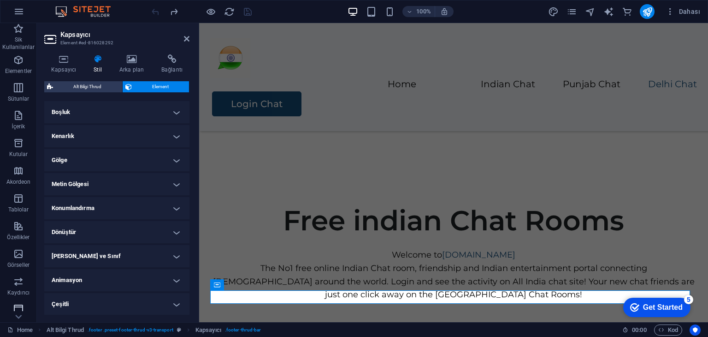
scroll to position [144, 0]
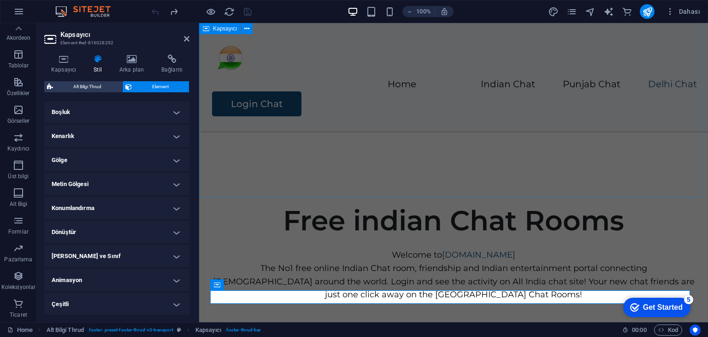
click at [293, 178] on div "Free indian Chat Rooms Welcome to allindiachat.net The No1 free online Indian C…" at bounding box center [453, 252] width 509 height 208
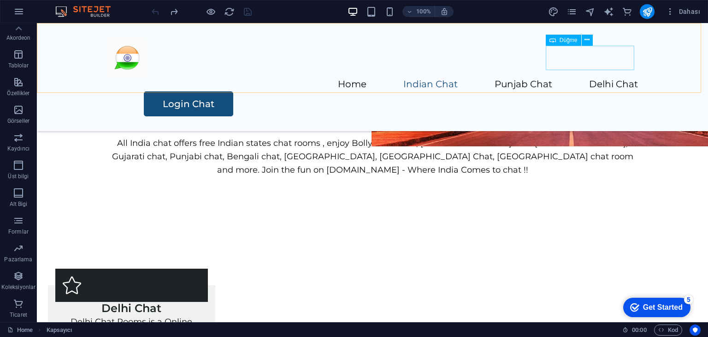
scroll to position [109, 0]
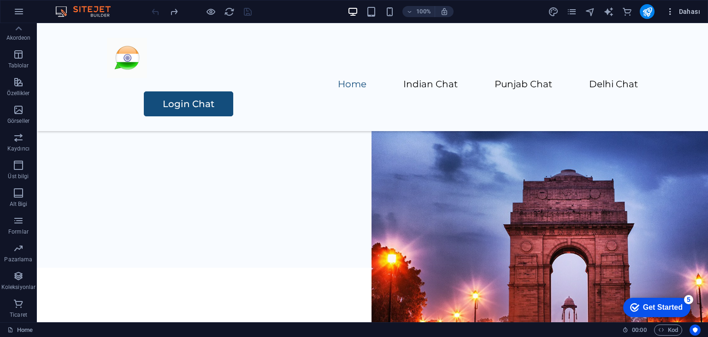
click at [675, 9] on icon "button" at bounding box center [670, 11] width 9 height 9
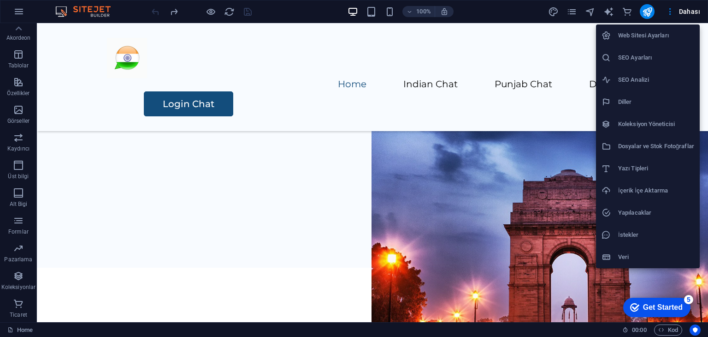
click at [646, 34] on h6 "Web Sitesi Ayarları" at bounding box center [656, 35] width 76 height 11
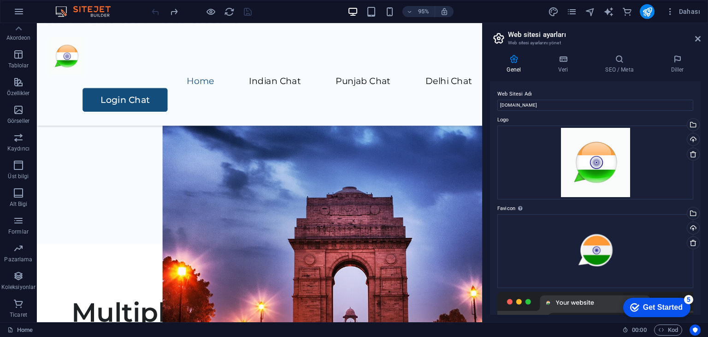
scroll to position [220, 0]
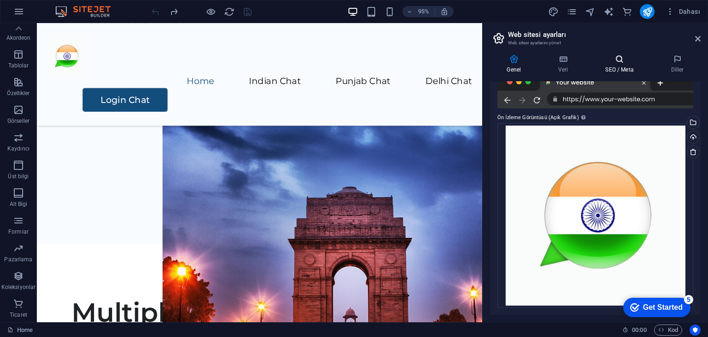
click at [624, 57] on icon at bounding box center [620, 58] width 62 height 9
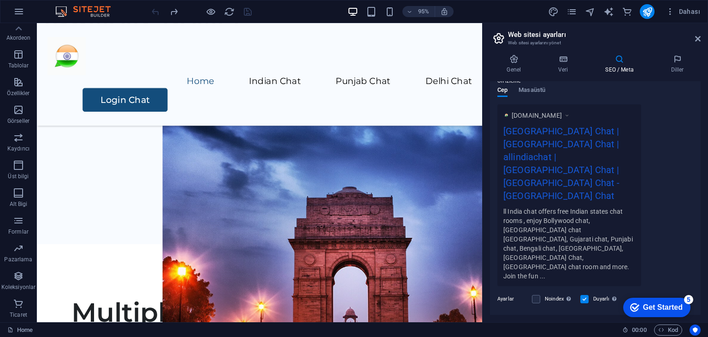
scroll to position [168, 0]
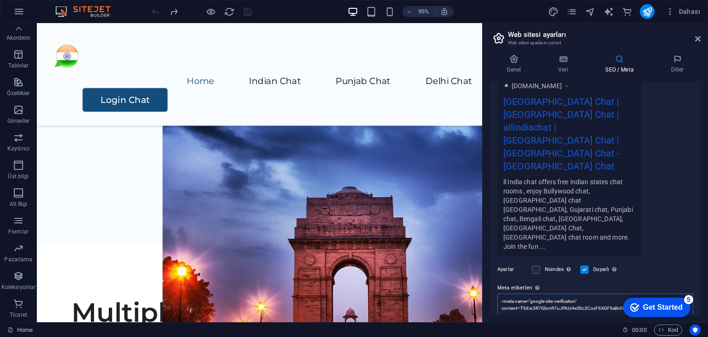
drag, startPoint x: 644, startPoint y: 239, endPoint x: 485, endPoint y: 232, distance: 158.8
click at [485, 232] on div "Genel Veri SEO / Meta Diller Web Sitesi Adı allindiachat.net Logo Dosyaları bur…" at bounding box center [596, 184] width 226 height 275
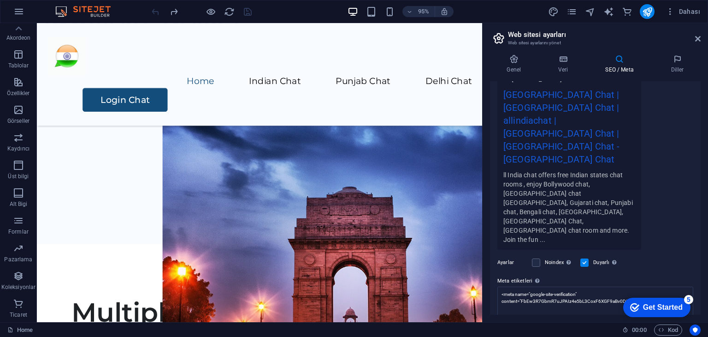
click at [687, 154] on div "www.example.com India Chat | Delhi Chat | allindiachat | Mumbai Chat | Punjani …" at bounding box center [596, 159] width 196 height 182
drag, startPoint x: 653, startPoint y: 243, endPoint x: 487, endPoint y: 218, distance: 168.3
click at [487, 218] on div "Genel Veri SEO / Meta Diller Web Sitesi Adı allindiachat.net Logo Dosyaları bur…" at bounding box center [596, 184] width 226 height 275
paste textarea "/"
type textarea "<meta name="google-site-verification" content="FbEw3R7GbmR7uJPAIz4e5bL3CoxF6XGF…"
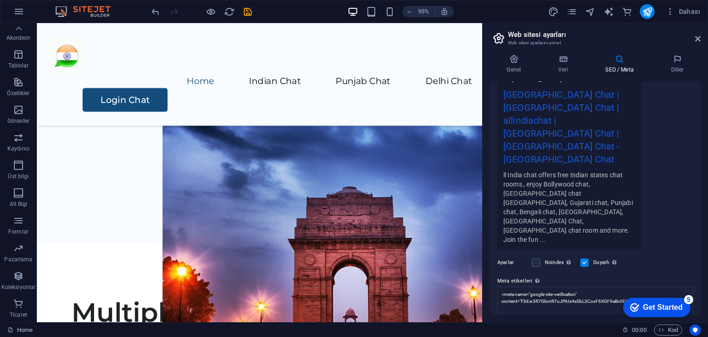
click at [675, 177] on body "allindiachat.net Home (en) Sik Kullanilanlar Elementler Sütunlar İçerik Kutular…" at bounding box center [354, 168] width 708 height 337
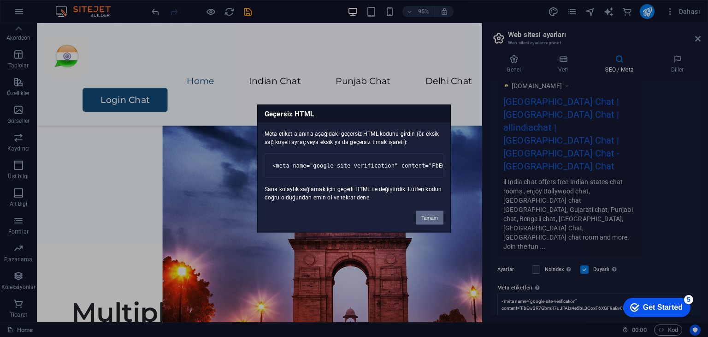
click at [417, 220] on button "Tamam" at bounding box center [430, 218] width 28 height 14
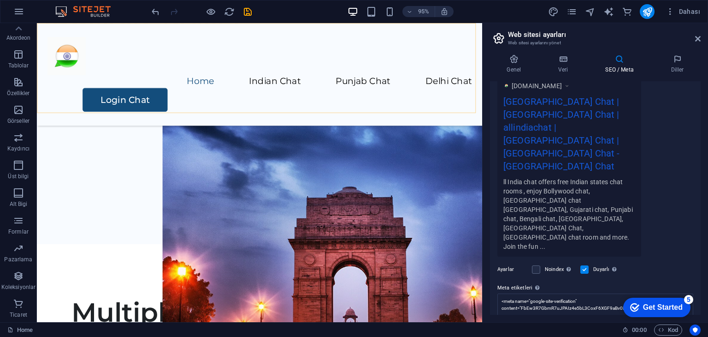
scroll to position [0, 0]
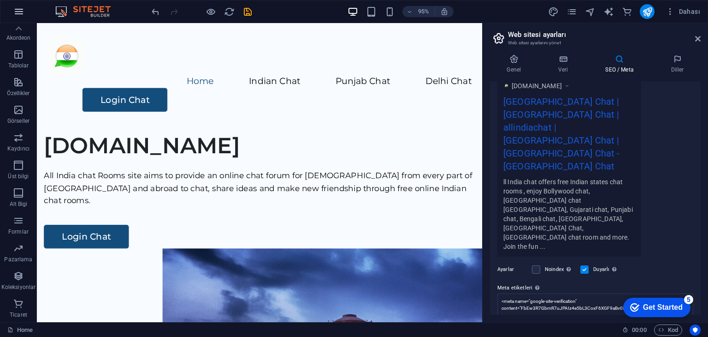
click at [23, 8] on icon "button" at bounding box center [18, 11] width 11 height 11
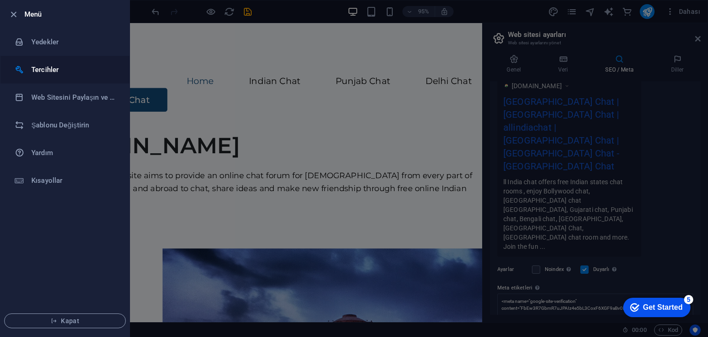
click at [39, 71] on h6 "Tercihler" at bounding box center [73, 69] width 85 height 11
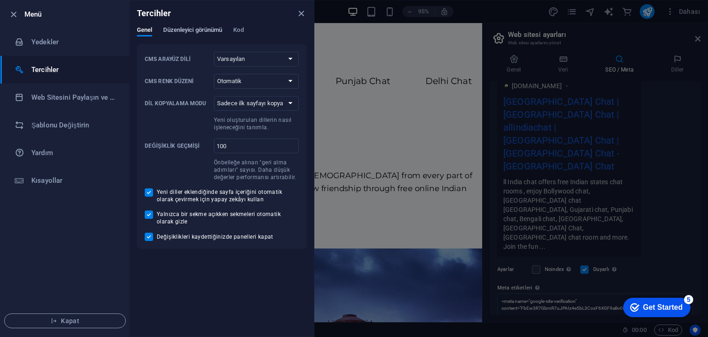
click at [197, 31] on span "Düzenleyici görünümü" at bounding box center [192, 30] width 59 height 13
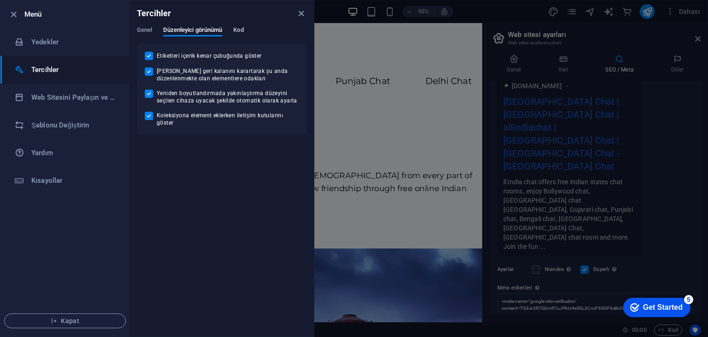
click at [240, 31] on span "Kod" at bounding box center [238, 30] width 10 height 13
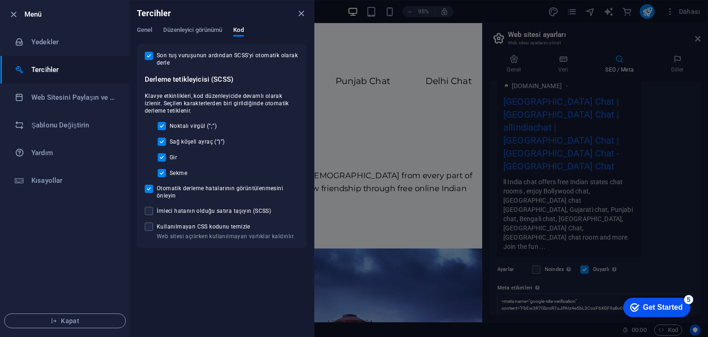
click at [162, 126] on input "Noktalı virgül (”;”)" at bounding box center [164, 126] width 12 height 8
checkbox input "false"
drag, startPoint x: 161, startPoint y: 138, endPoint x: 163, endPoint y: 160, distance: 21.3
click at [161, 139] on input "Sağ köşeli ayraç (“}”)" at bounding box center [164, 141] width 12 height 8
checkbox input "false"
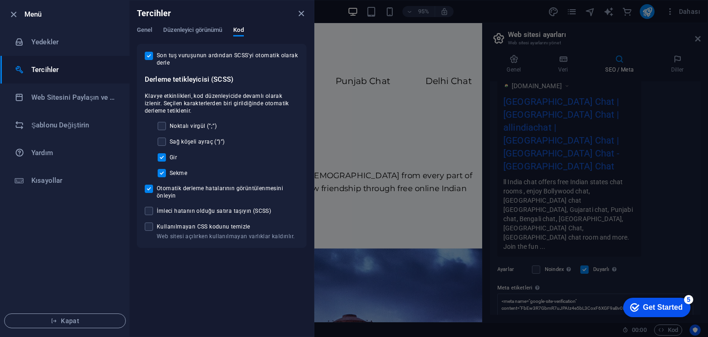
click at [163, 161] on div "Noktalı virgül (”;”) Sağ köşeli ayraç (“}”) Gir Sekme" at bounding box center [222, 149] width 154 height 55
click at [162, 175] on input "Sekme" at bounding box center [164, 173] width 12 height 8
checkbox input "false"
click at [149, 186] on input "Otomatik derleme hatalarının görüntülenmesini önleyin" at bounding box center [151, 188] width 12 height 8
checkbox input "false"
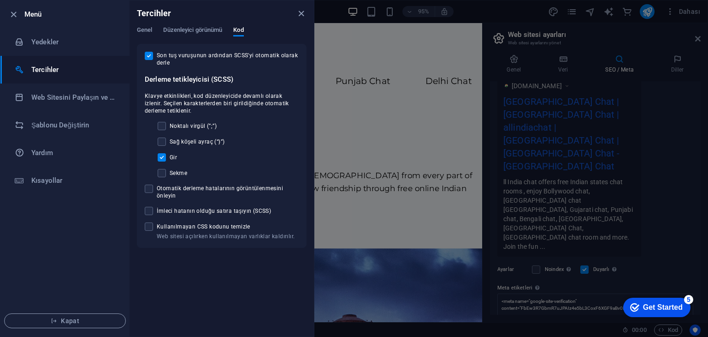
click at [162, 157] on input "Gir" at bounding box center [164, 157] width 12 height 8
checkbox input "false"
click at [148, 55] on input "Son tuş vuruşunun ardından SCSS'yi otomatik olarak derle" at bounding box center [151, 56] width 12 height 8
checkbox input "false"
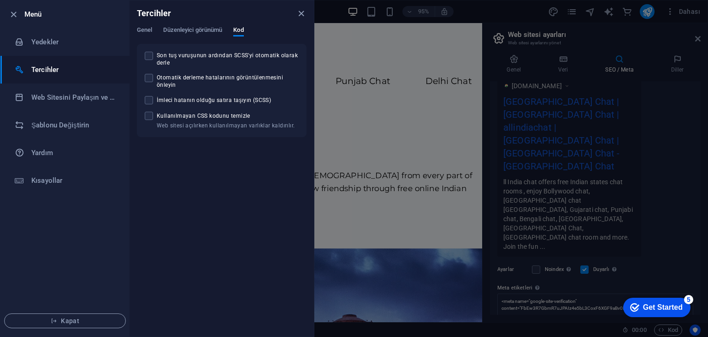
click at [347, 93] on div at bounding box center [354, 168] width 708 height 337
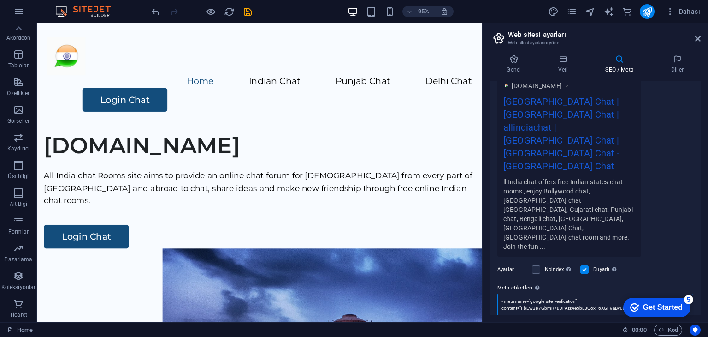
click at [666, 293] on textarea "<meta name="google-site-verification" content="FbEw3R7GbmR7uJPAIz4e5bL3CoxF6XGF…" at bounding box center [596, 307] width 196 height 29
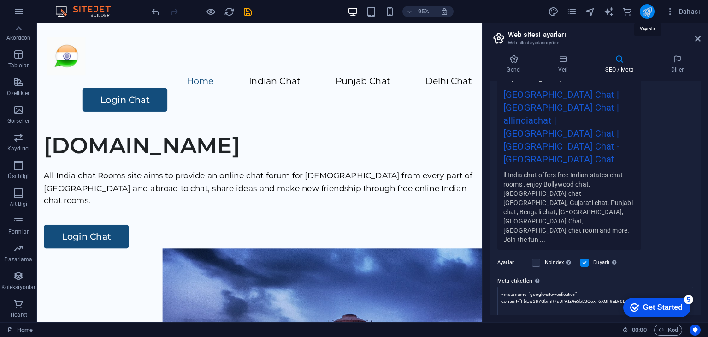
click at [649, 12] on icon "publish" at bounding box center [647, 11] width 11 height 11
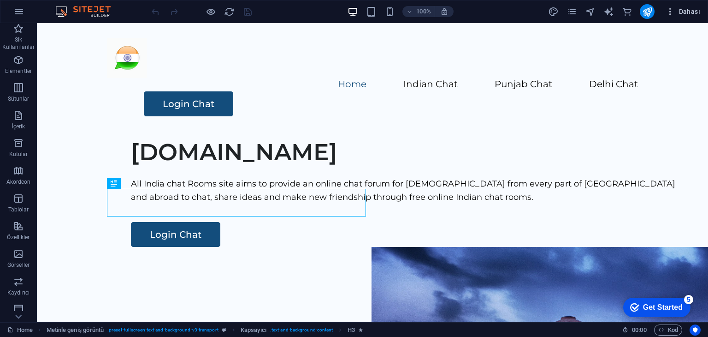
click at [672, 11] on icon "button" at bounding box center [670, 11] width 9 height 9
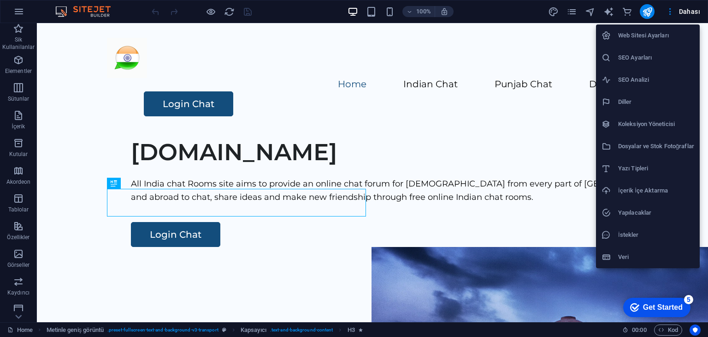
click at [651, 41] on h6 "Web Sitesi Ayarları" at bounding box center [656, 35] width 76 height 11
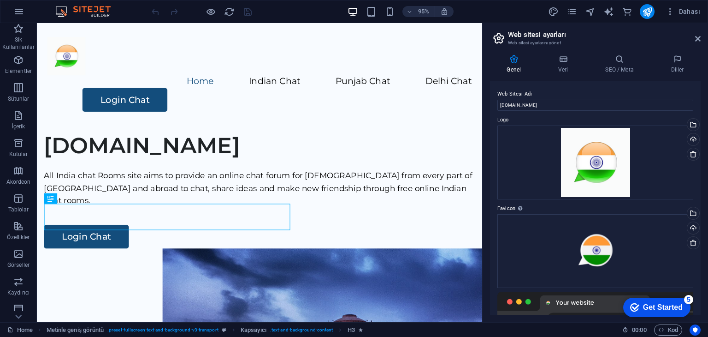
scroll to position [220, 0]
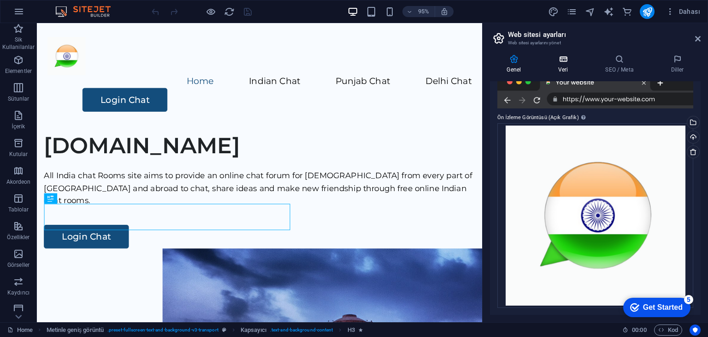
click at [563, 69] on h4 "Veri" at bounding box center [565, 63] width 47 height 19
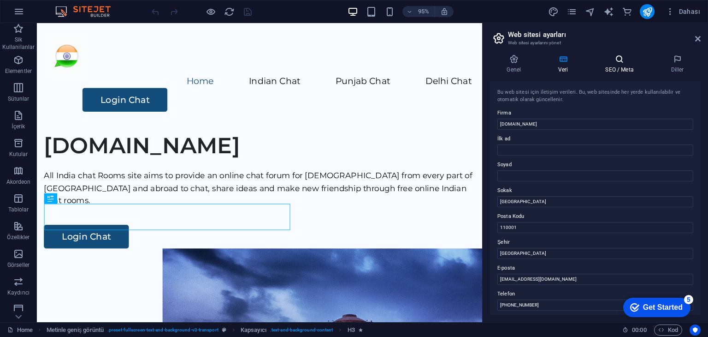
click at [611, 60] on icon at bounding box center [620, 58] width 62 height 9
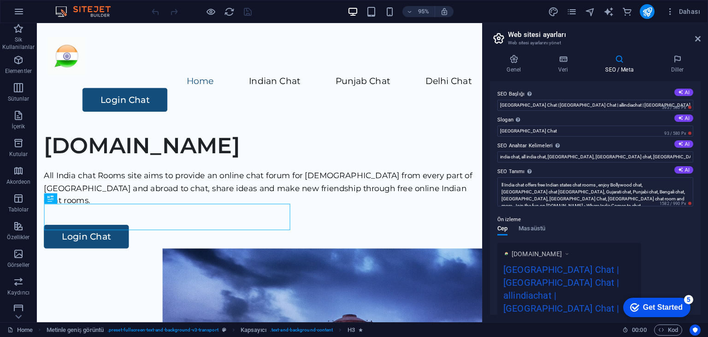
scroll to position [168, 0]
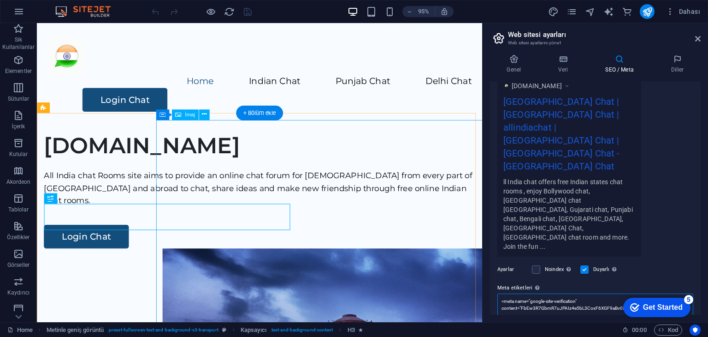
drag, startPoint x: 683, startPoint y: 267, endPoint x: 456, endPoint y: 241, distance: 228.8
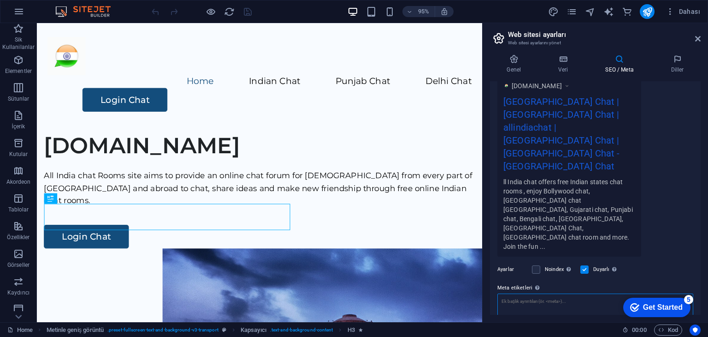
paste textarea "<meta name="google-site-verification" content="FbEw3R7GbmR7uJPAIz4e5bL3CoxF6XGF…"
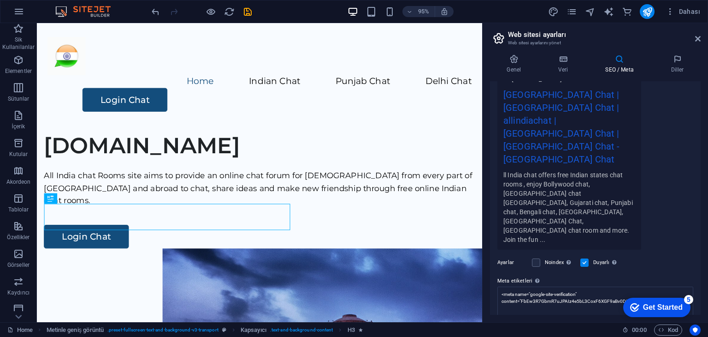
type textarea "<meta name="google-site-verification" content="FbEw3R7GbmR7uJPAIz4e5bL3CoxF6XGF…"
click at [670, 148] on body "[DOMAIN_NAME] Home (en) Sik Kullanilanlar Elementler Sütunlar İçerik Kutular Ak…" at bounding box center [354, 168] width 708 height 337
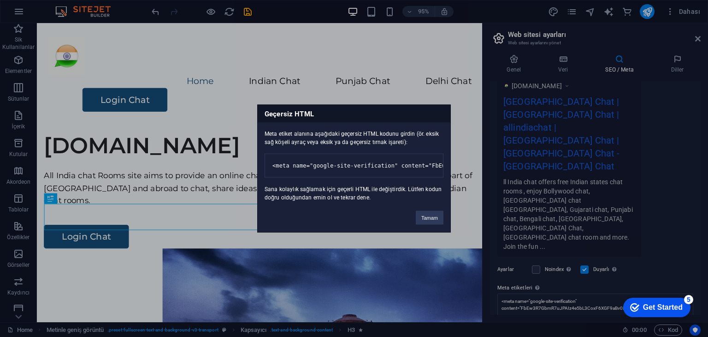
click at [454, 79] on div "Geçersiz HTML Meta etiket alanına aşağıdaki geçersiz HTML kodunu girdin (ör. ek…" at bounding box center [354, 168] width 708 height 337
drag, startPoint x: 433, startPoint y: 223, endPoint x: 420, endPoint y: 211, distance: 18.6
click at [433, 223] on button "Tamam" at bounding box center [430, 218] width 28 height 14
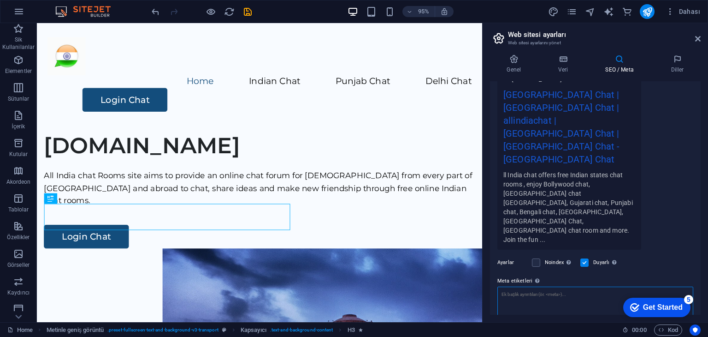
paste textarea "<meta name="google-site-verification" content="FbEw3R7GbmR7uJPAIz4e5bL3CoxF6XGF…"
click at [672, 167] on body "[DOMAIN_NAME] Home (en) Sik Kullanilanlar Elementler Sütunlar İçerik Kutular Ak…" at bounding box center [354, 168] width 708 height 337
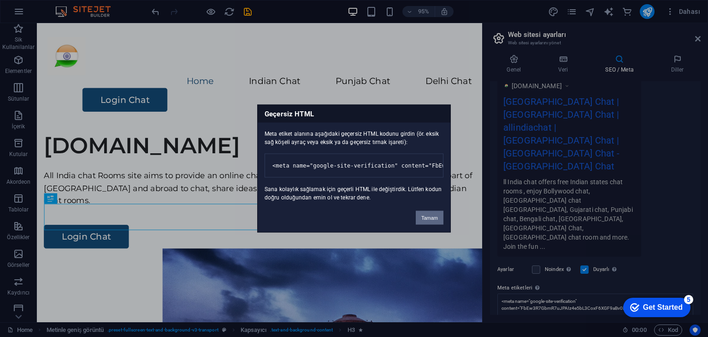
click at [427, 222] on button "Tamam" at bounding box center [430, 218] width 28 height 14
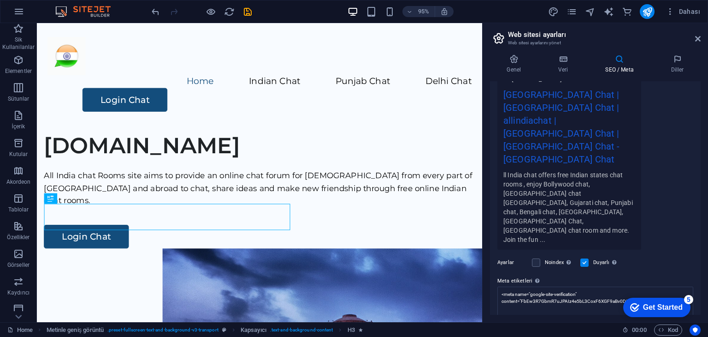
click at [587, 249] on div "Ayarlar Noindex Arama motorlarına bu web sitesini arama sonuçlarından hariç tut…" at bounding box center [596, 262] width 196 height 26
paste textarea "/"
type textarea "<meta name="google-site-verification" content="FbEw3R7GbmR7uJPAIz4e5bL3CoxF6XGF…"
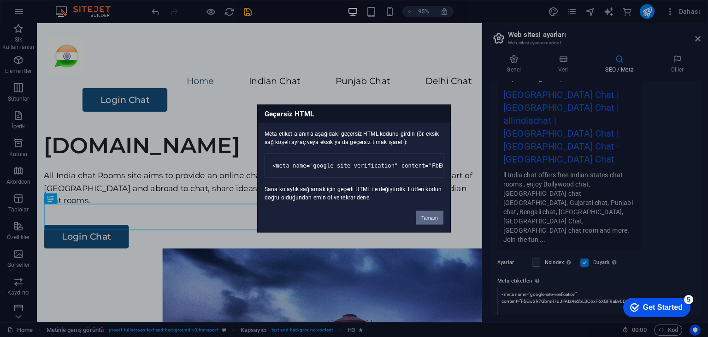
click at [665, 174] on body "[DOMAIN_NAME] Home (en) Sik Kullanilanlar Elementler Sütunlar İçerik Kutular Ak…" at bounding box center [354, 168] width 708 height 337
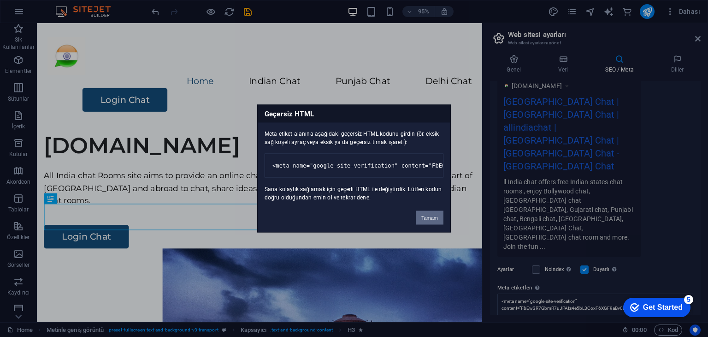
click at [423, 221] on button "Tamam" at bounding box center [430, 218] width 28 height 14
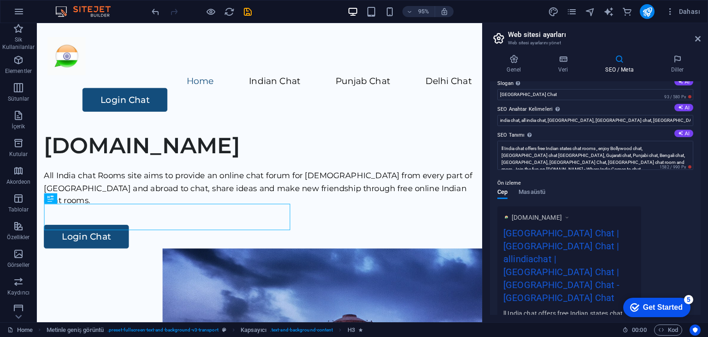
scroll to position [0, 0]
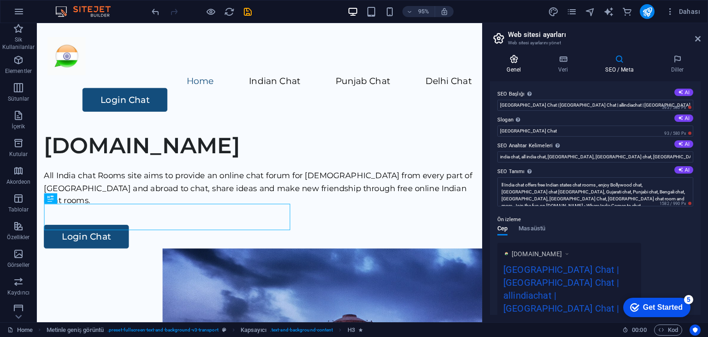
click at [511, 59] on icon at bounding box center [514, 58] width 48 height 9
